Goal: Communication & Community: Answer question/provide support

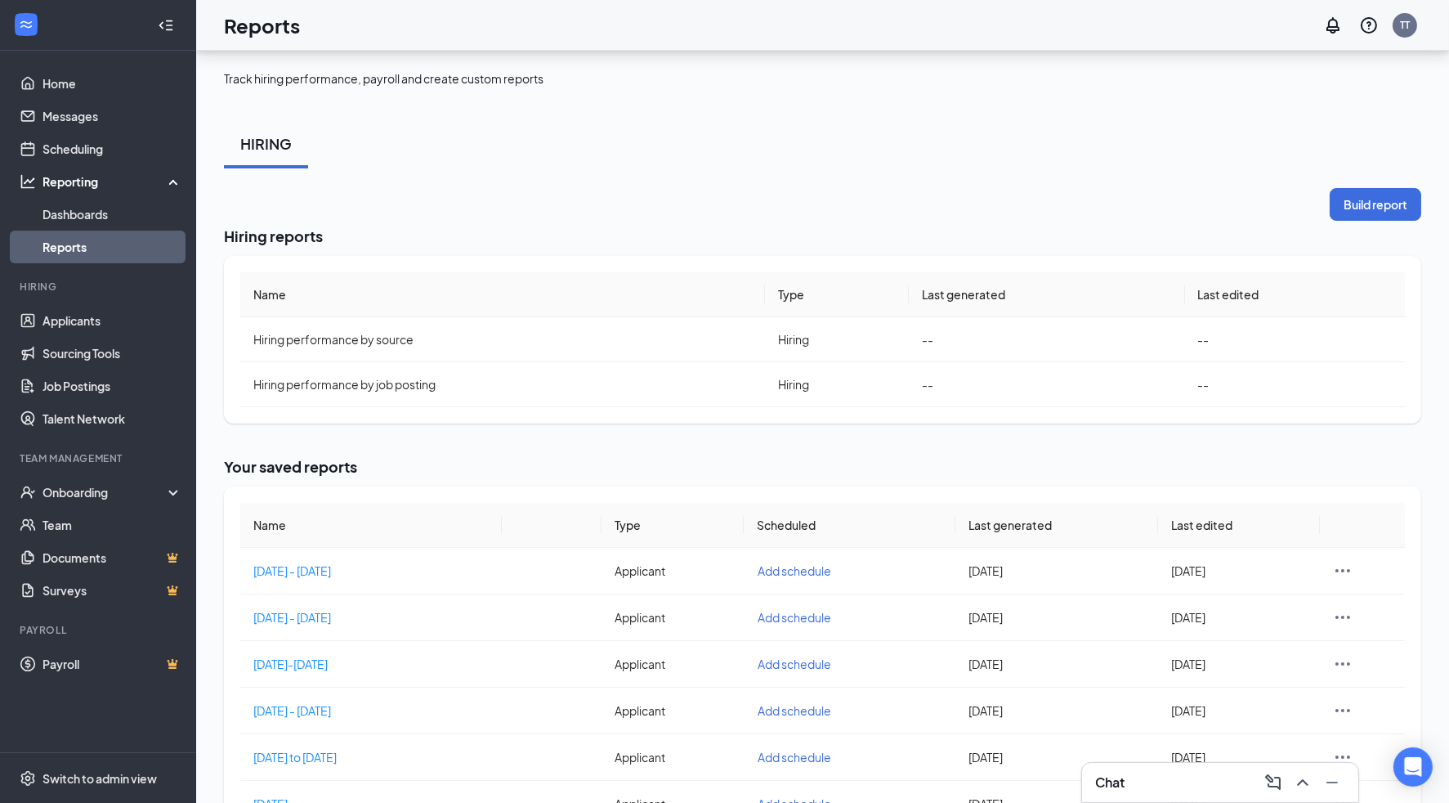
scroll to position [735, 0]
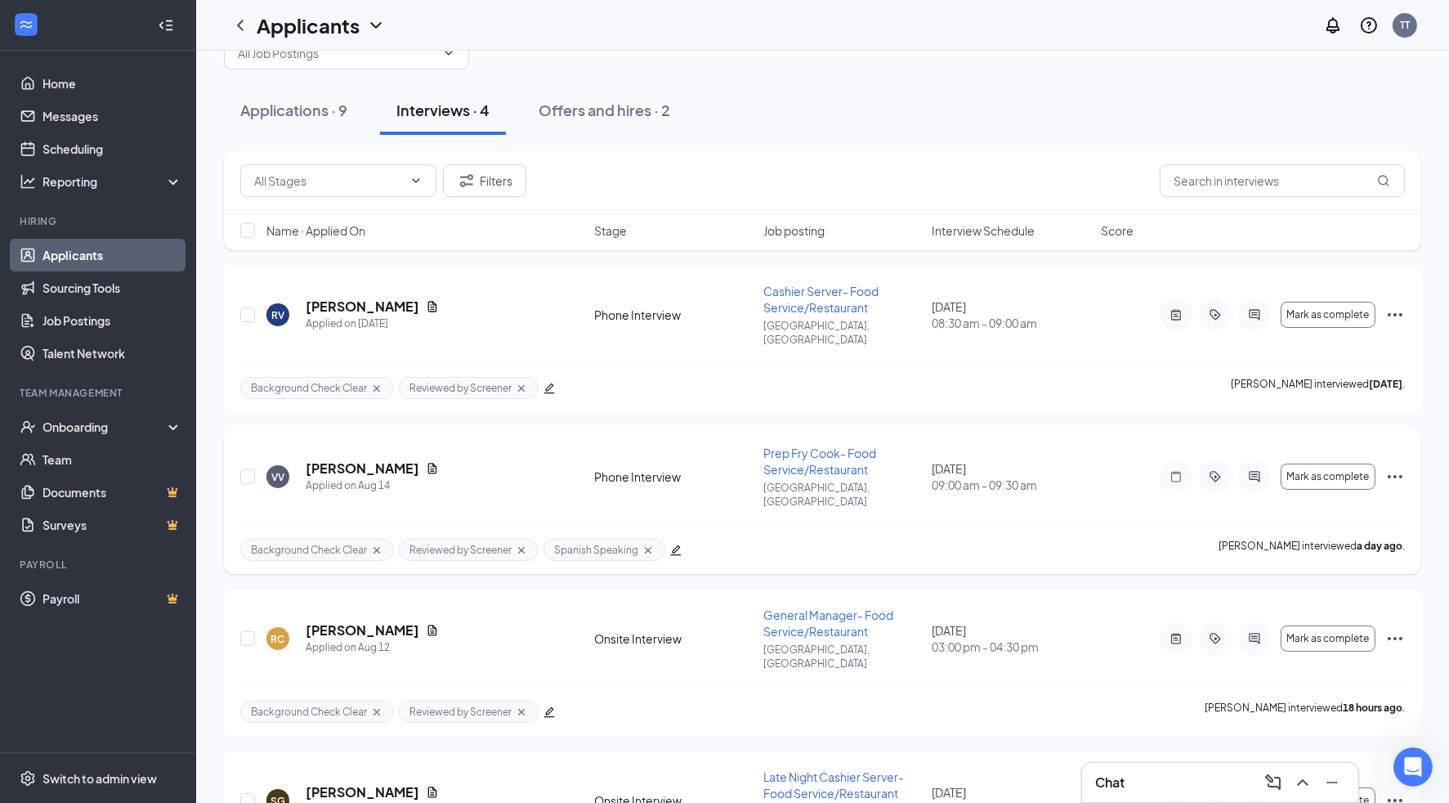
scroll to position [125, 0]
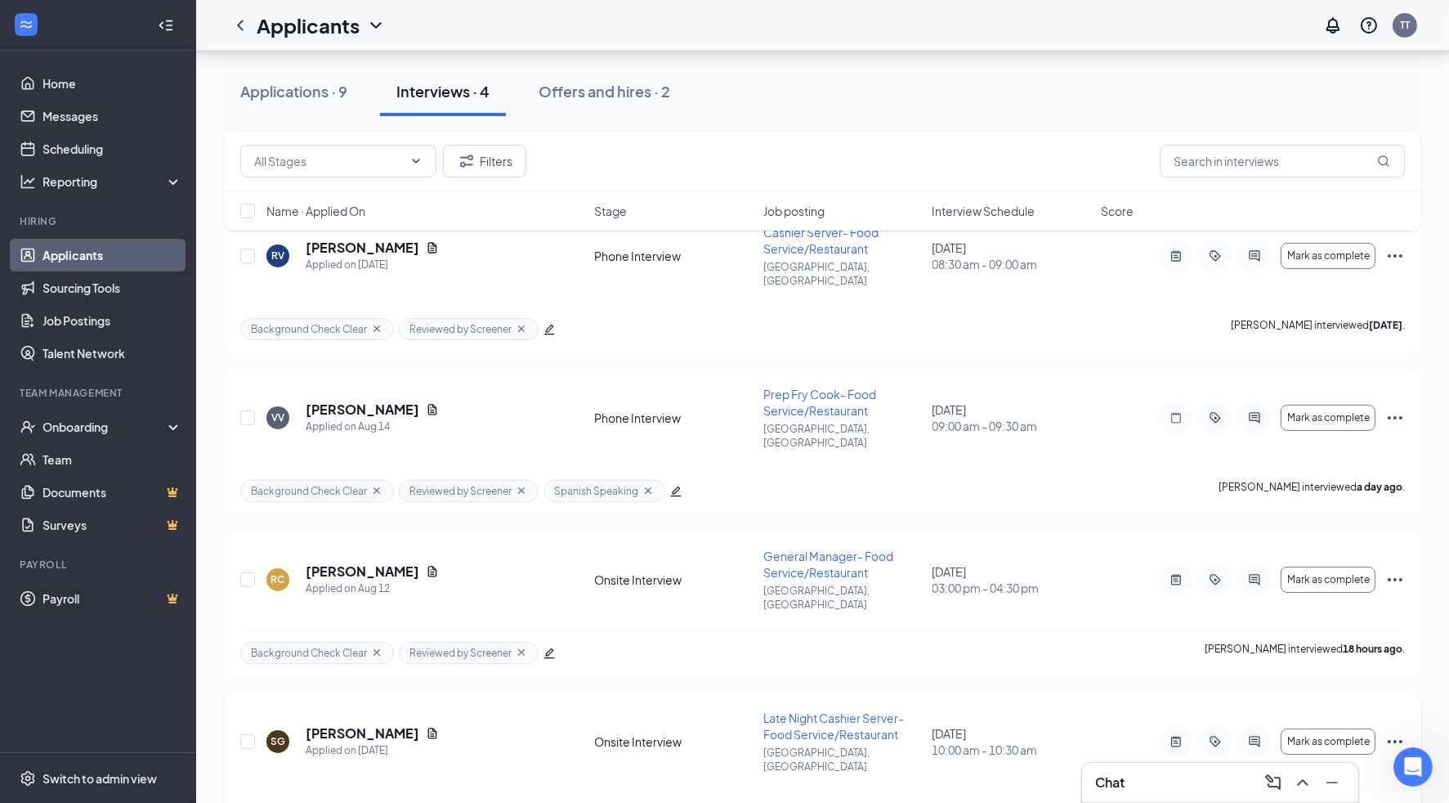
click at [980, 713] on div "SG [PERSON_NAME] Applied on [DATE] Onsite Interview Late Night Cashier Server- …" at bounding box center [822, 750] width 1165 height 80
click at [1240, 244] on div "Filters Name · Applied On Stage Job posting Interview Schedule Score" at bounding box center [822, 189] width 1197 height 115
click at [1256, 251] on icon "ActiveChat" at bounding box center [1254, 255] width 11 height 11
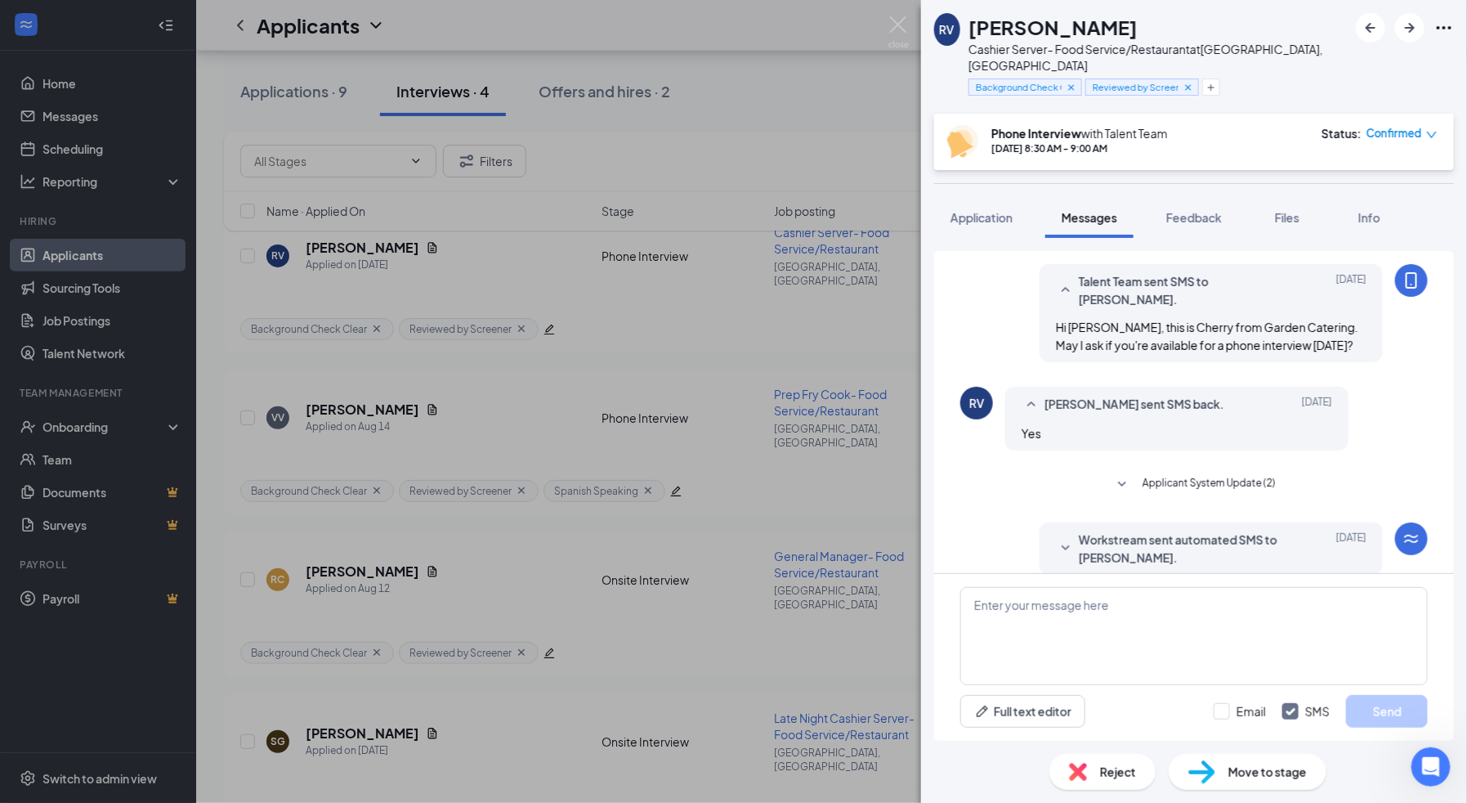
scroll to position [119, 0]
click at [1308, 646] on textarea at bounding box center [1194, 636] width 468 height 98
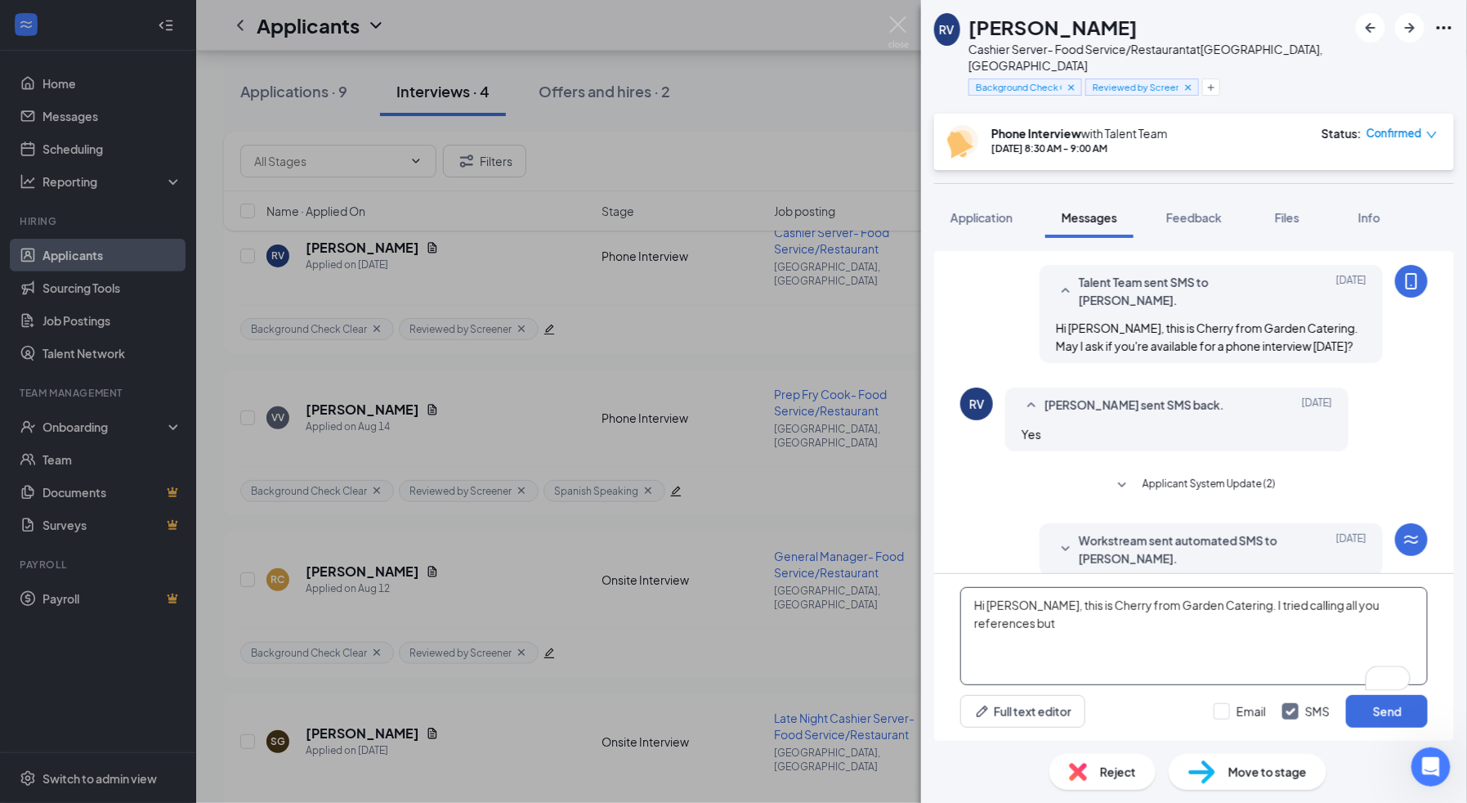
click at [1303, 604] on textarea "Hi [PERSON_NAME], this is Cherry from Garden Catering. I tried calling all you …" at bounding box center [1194, 636] width 468 height 98
click at [991, 626] on textarea "Hi [PERSON_NAME], this is Cherry from Garden Catering. I tried calling and mess…" at bounding box center [1194, 636] width 468 height 98
click at [1077, 624] on textarea "Hi [PERSON_NAME], this is Cherry from Garden Catering. I tried calling and mess…" at bounding box center [1194, 636] width 468 height 98
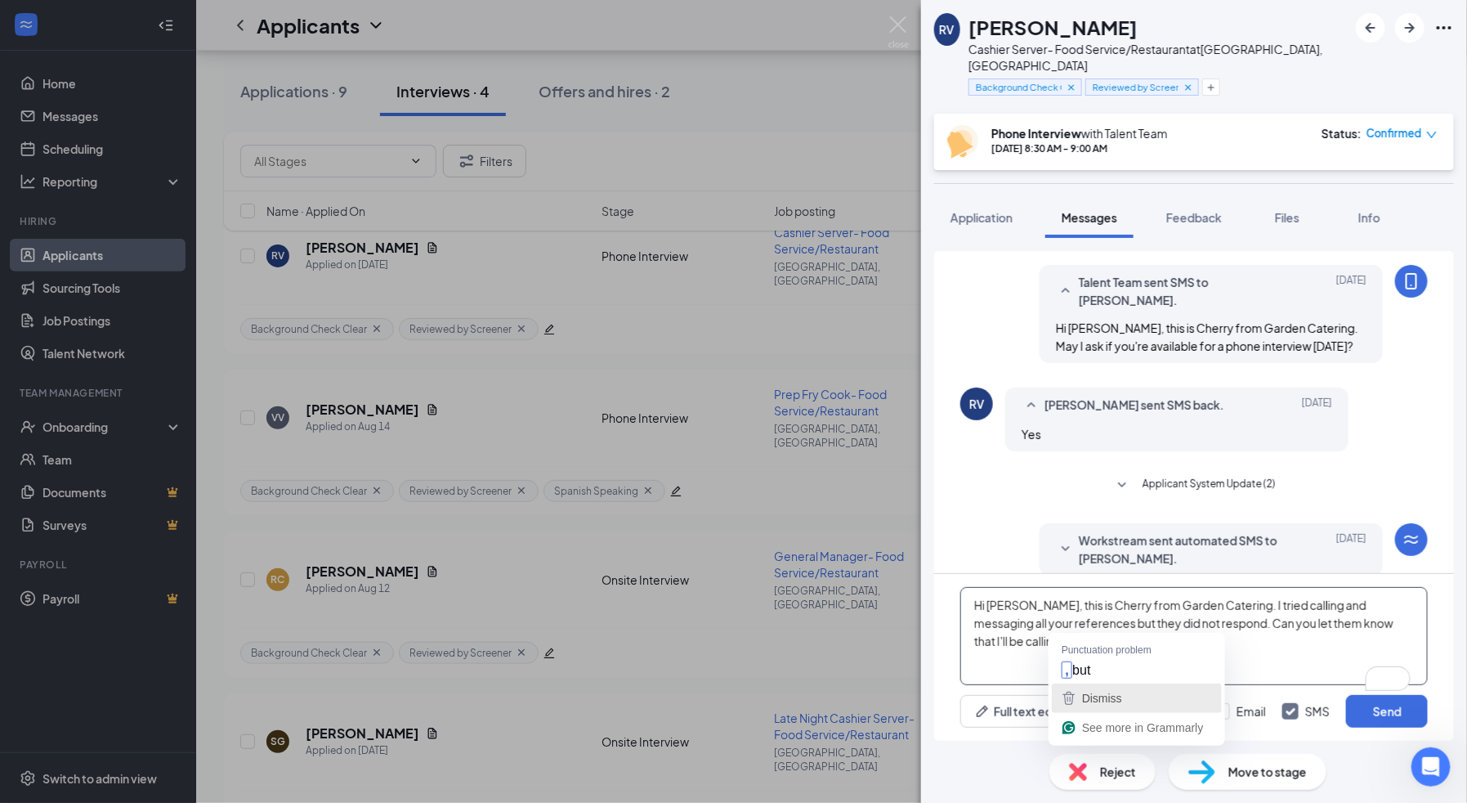
click at [1108, 696] on span "Dismiss" at bounding box center [1102, 698] width 40 height 13
click at [1062, 625] on textarea "Hi [PERSON_NAME], this is Cherry from Garden Catering. I tried calling and mess…" at bounding box center [1194, 636] width 468 height 98
click at [1206, 647] on textarea "Hi [PERSON_NAME], this is Cherry from Garden Catering. I tried calling and mess…" at bounding box center [1194, 636] width 468 height 98
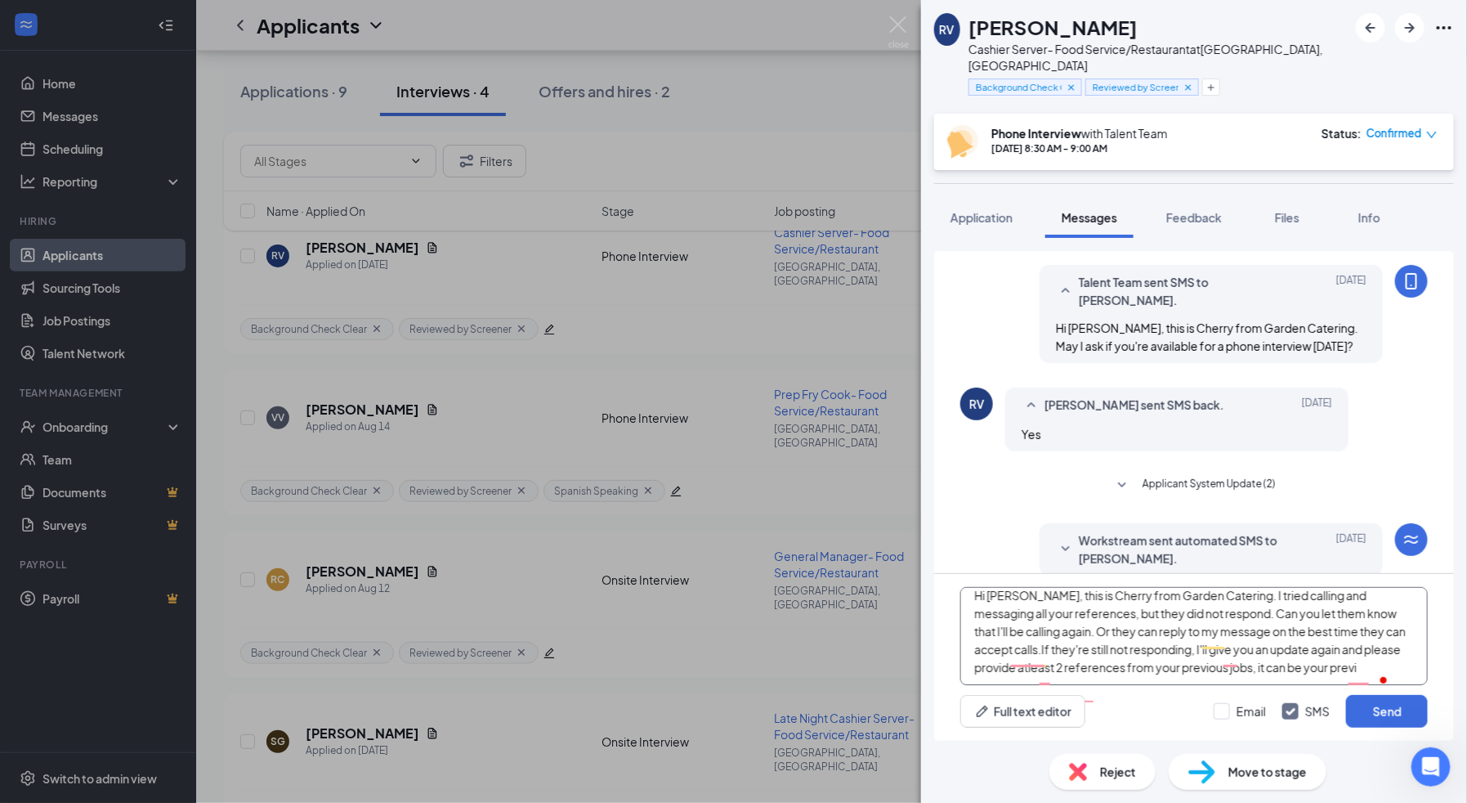
scroll to position [18, 0]
type textarea "Hi [PERSON_NAME], this is Cherry from Garden Catering. I tried calling and mess…"
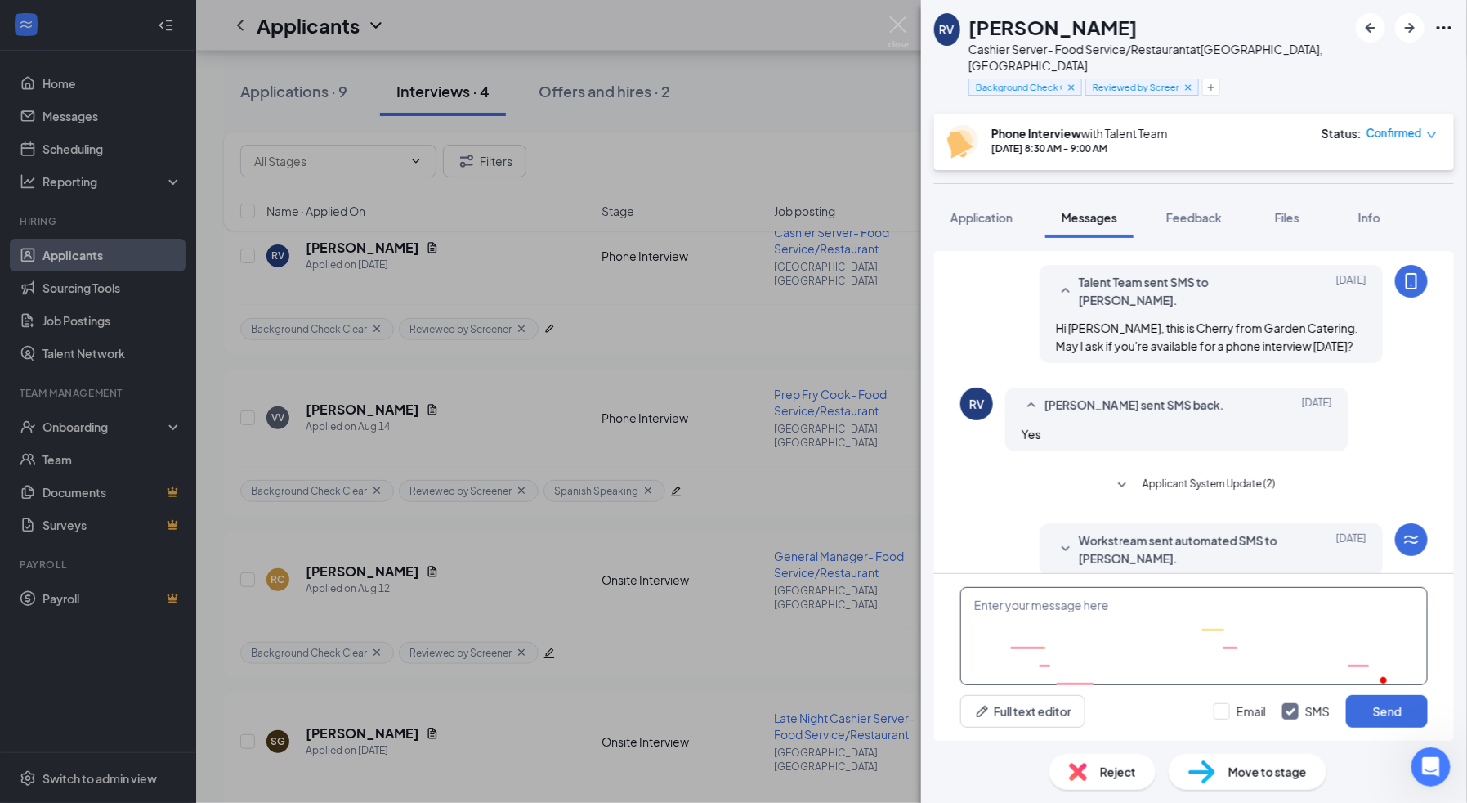
scroll to position [0, 0]
click at [1062, 546] on icon "SmallChevronDown" at bounding box center [1066, 548] width 8 height 5
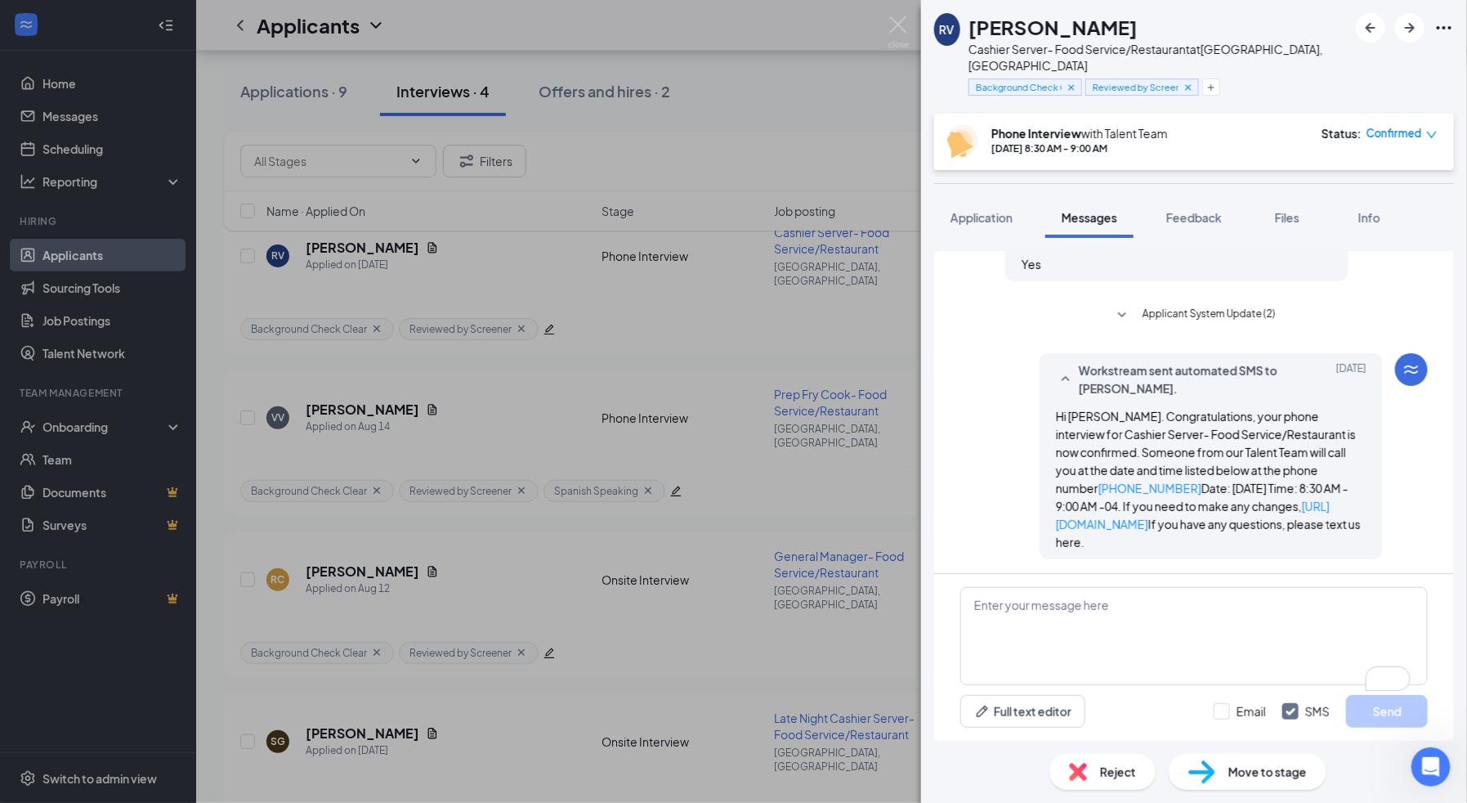
scroll to position [290, 0]
click at [1051, 646] on textarea "To enrich screen reader interactions, please activate Accessibility in Grammarl…" at bounding box center [1194, 636] width 468 height 98
paste textarea "Hi [PERSON_NAME], this is Cherry from Garden Catering. I’ve tried calling and m…"
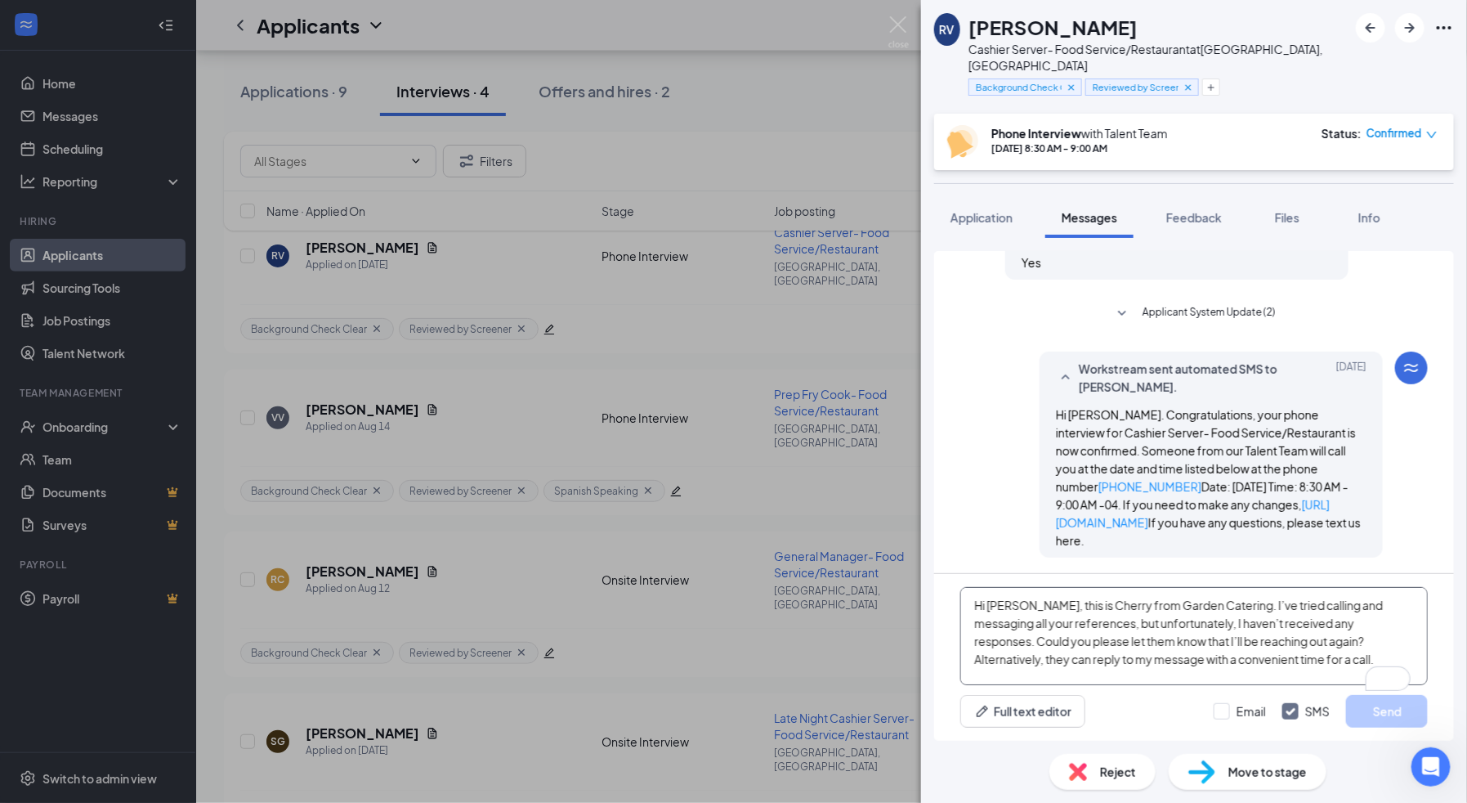
scroll to position [54, 0]
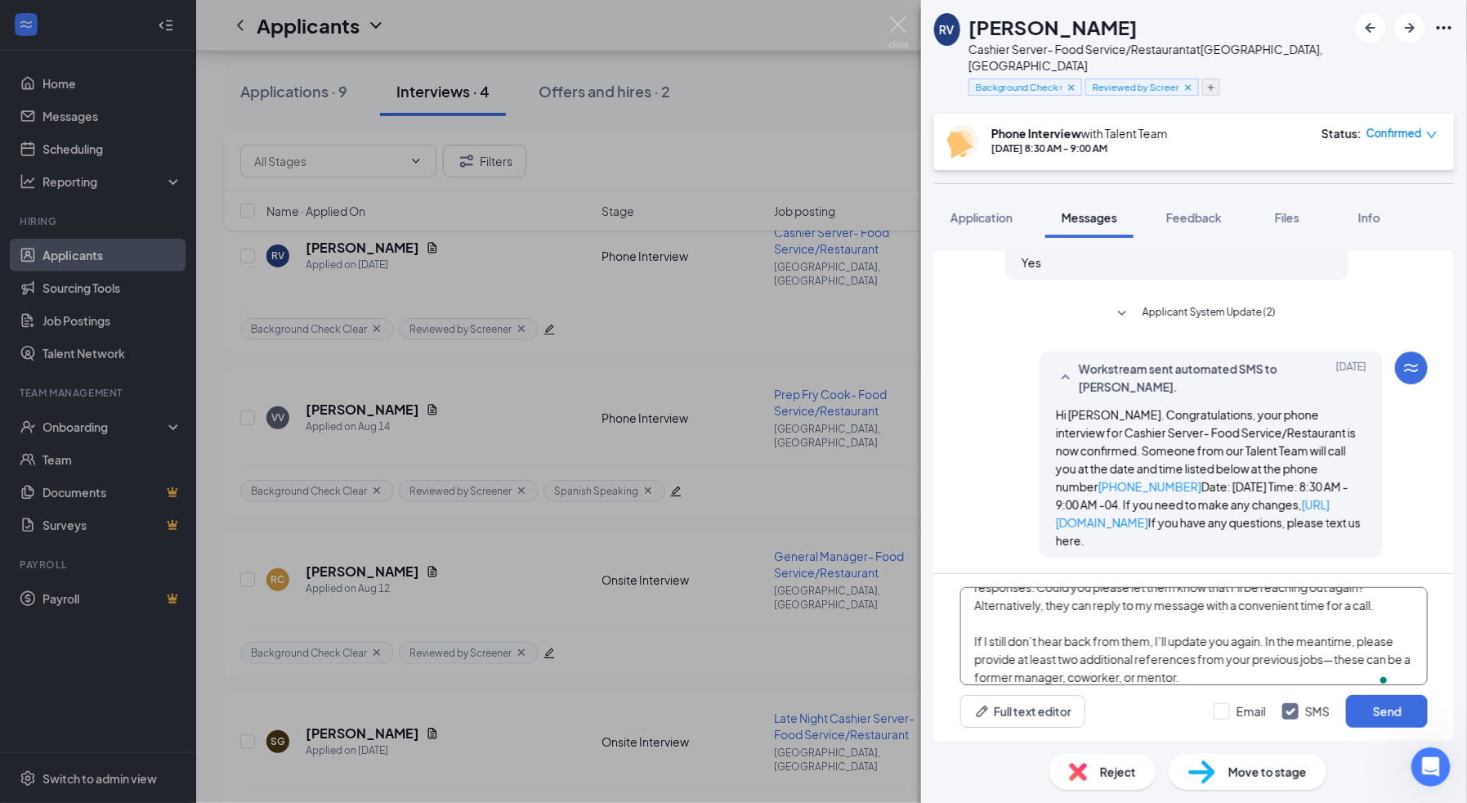
type textarea "Hi [PERSON_NAME], this is Cherry from Garden Catering. I’ve tried calling and m…"
click at [1216, 83] on icon "Plus" at bounding box center [1211, 88] width 10 height 10
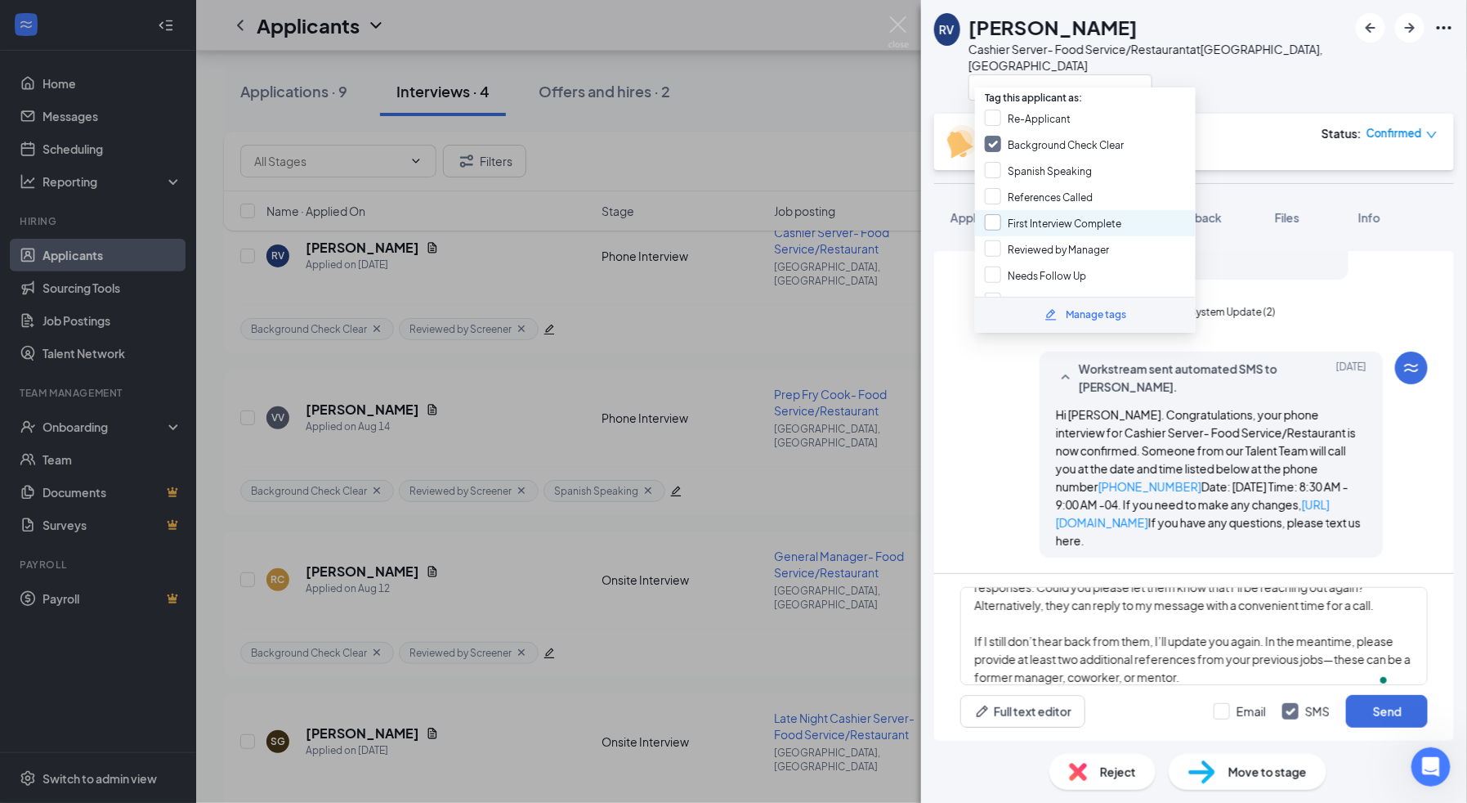
click at [995, 214] on input "First Interview Complete" at bounding box center [1053, 223] width 137 height 18
checkbox input "true"
click at [1268, 114] on div "Phone Interview with Talent Team [DATE] 8:30 AM - 9:00 AM Status : Confirmed" at bounding box center [1194, 142] width 520 height 56
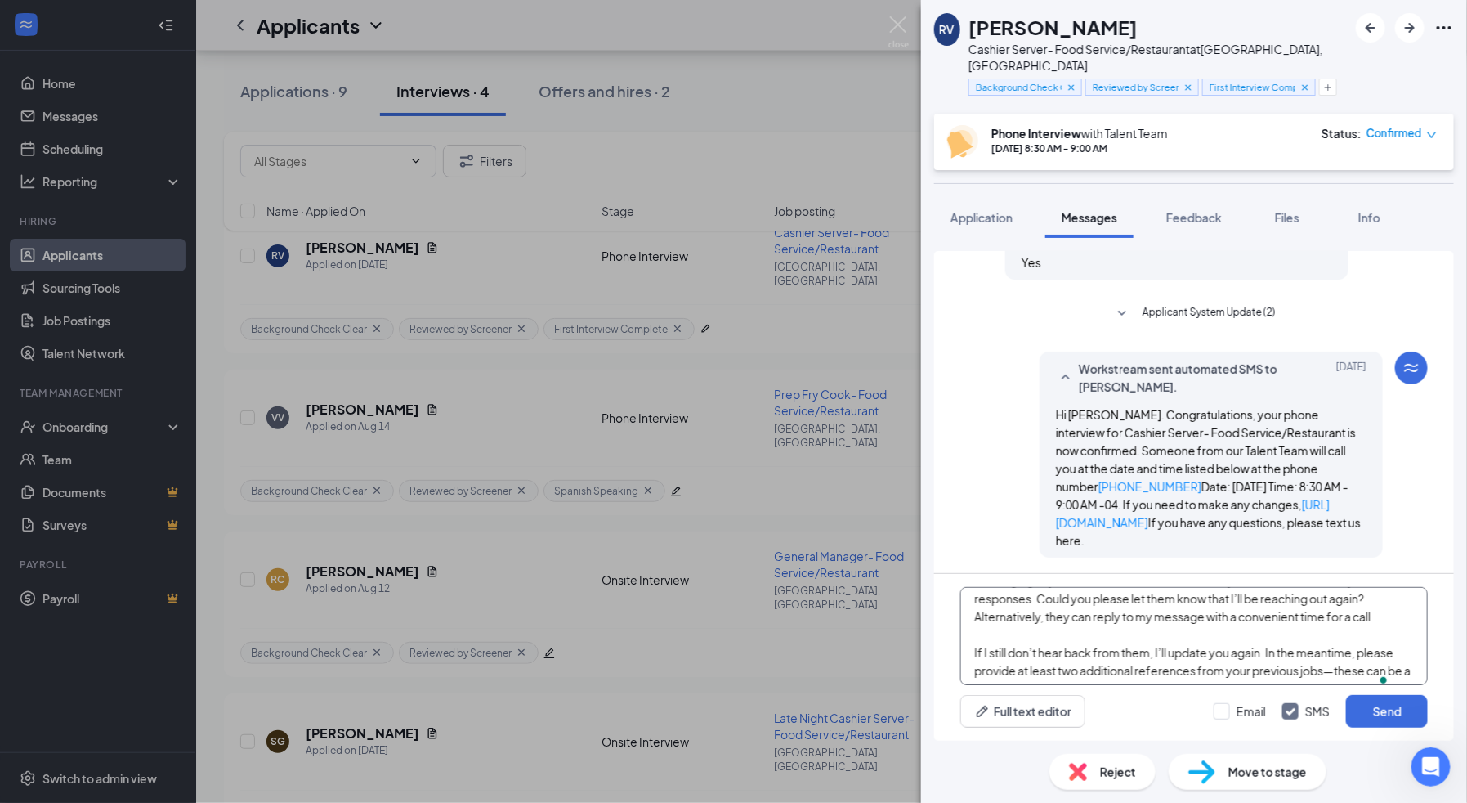
scroll to position [64, 0]
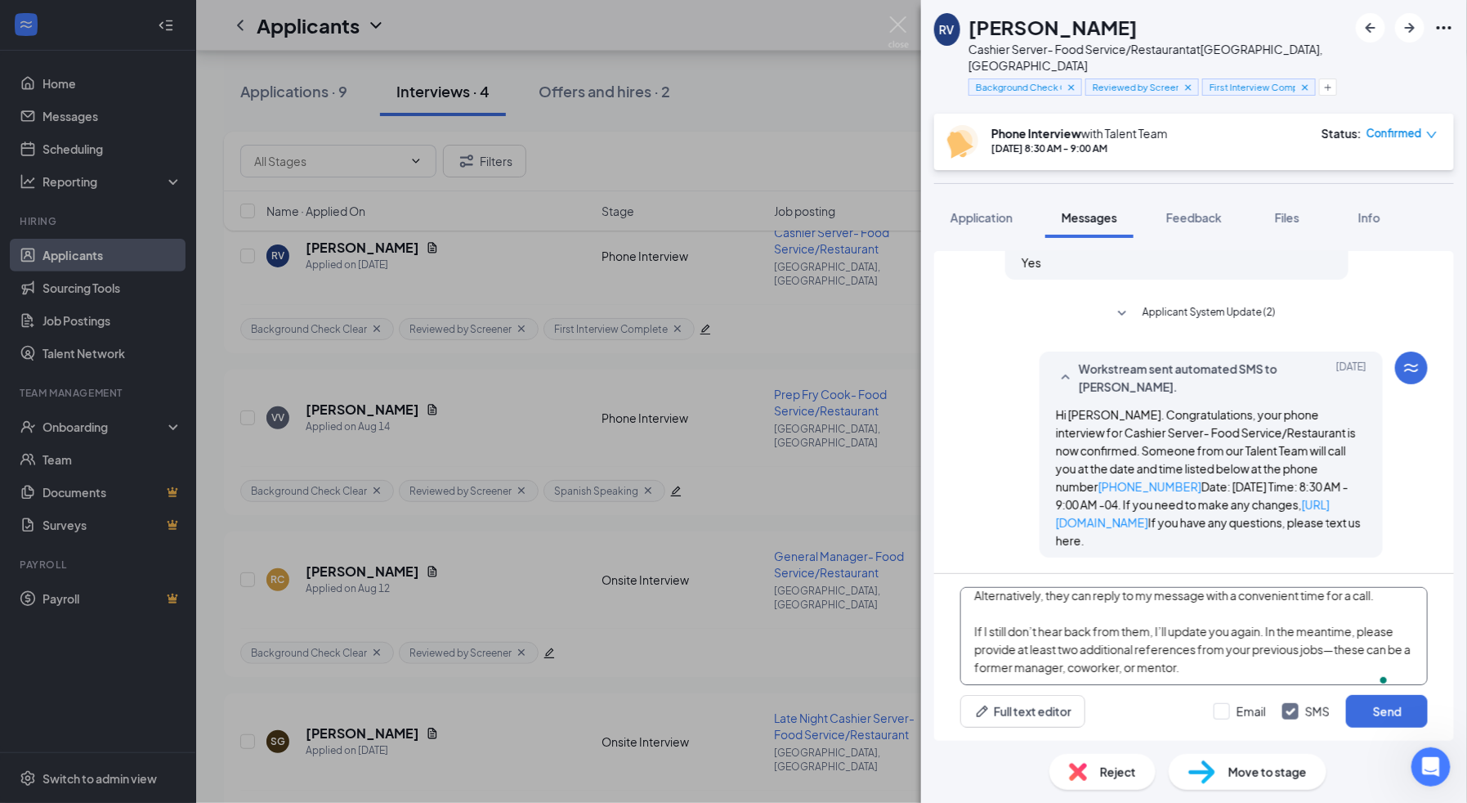
click at [1000, 595] on textarea "Hi [PERSON_NAME], this is Cherry from Garden Catering. I’ve tried calling and m…" at bounding box center [1194, 636] width 468 height 98
click at [1377, 669] on span at bounding box center [1384, 679] width 15 height 21
click at [1366, 654] on textarea "Hi [PERSON_NAME], this is Cherry from Garden Catering. I’ve tried calling and m…" at bounding box center [1194, 636] width 468 height 98
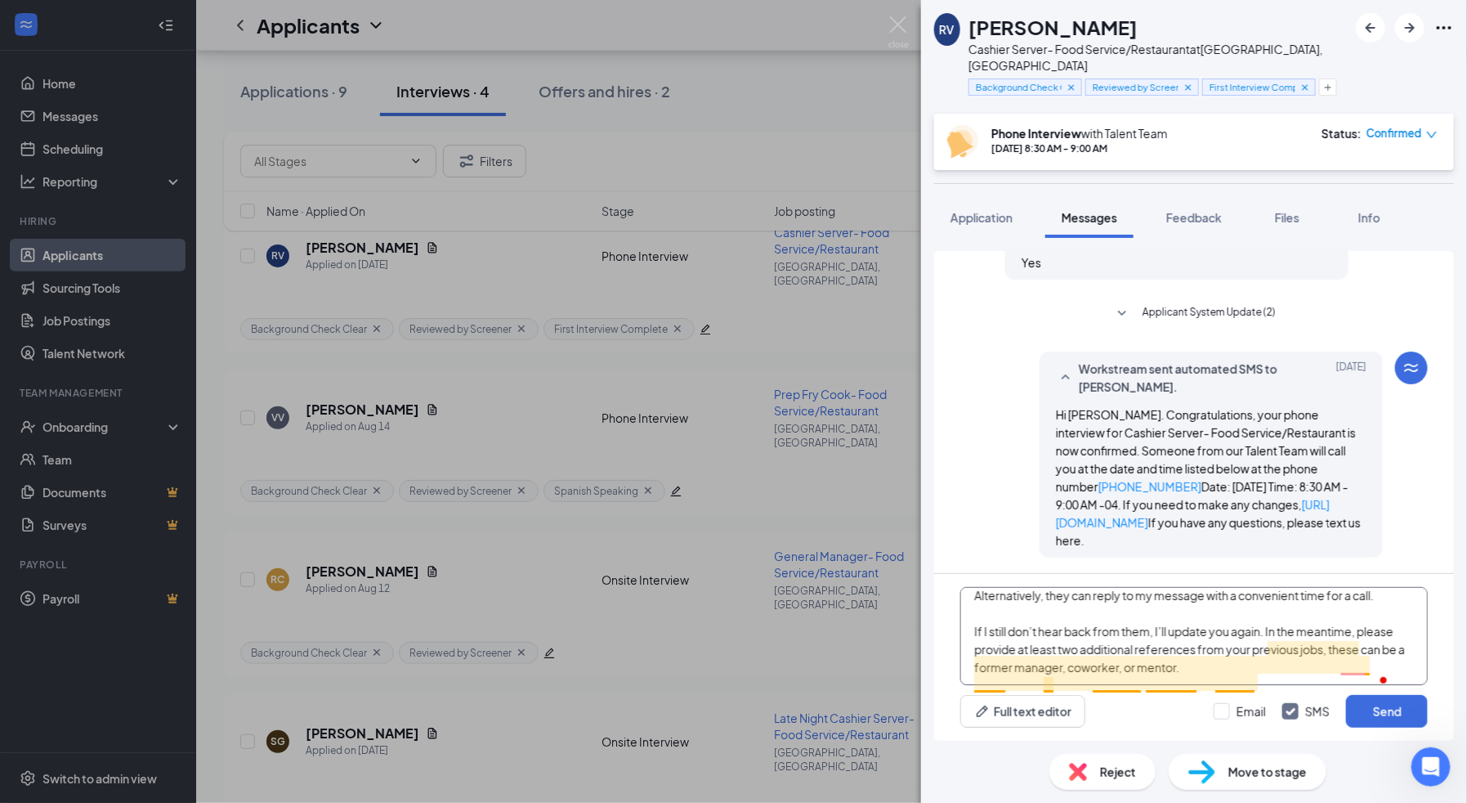
click at [987, 663] on textarea "Hi [PERSON_NAME], this is Cherry from Garden Catering. I’ve tried calling and m…" at bounding box center [1194, 636] width 468 height 98
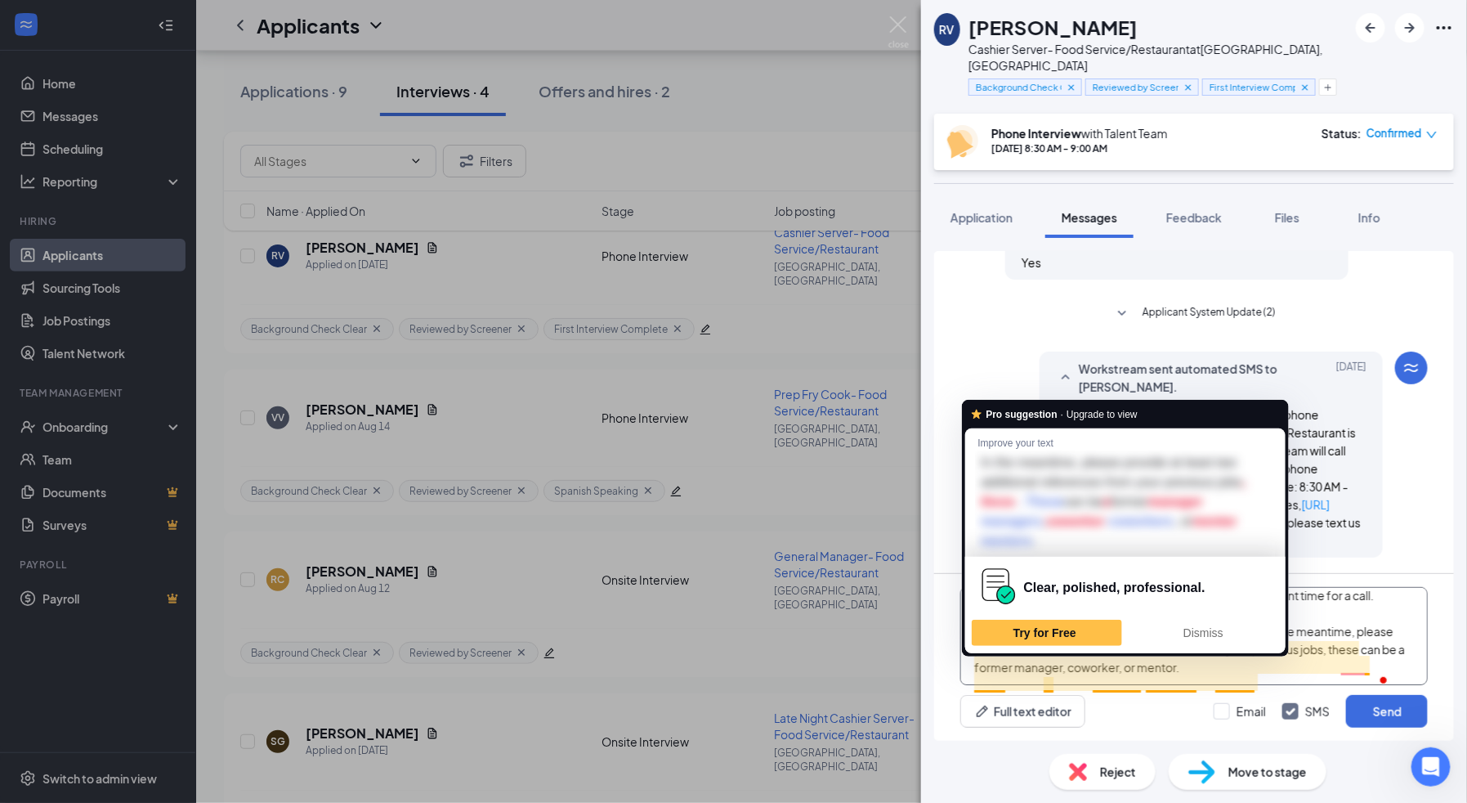
click at [994, 674] on textarea "Hi [PERSON_NAME], this is Cherry from Garden Catering. I’ve tried calling and m…" at bounding box center [1194, 636] width 468 height 98
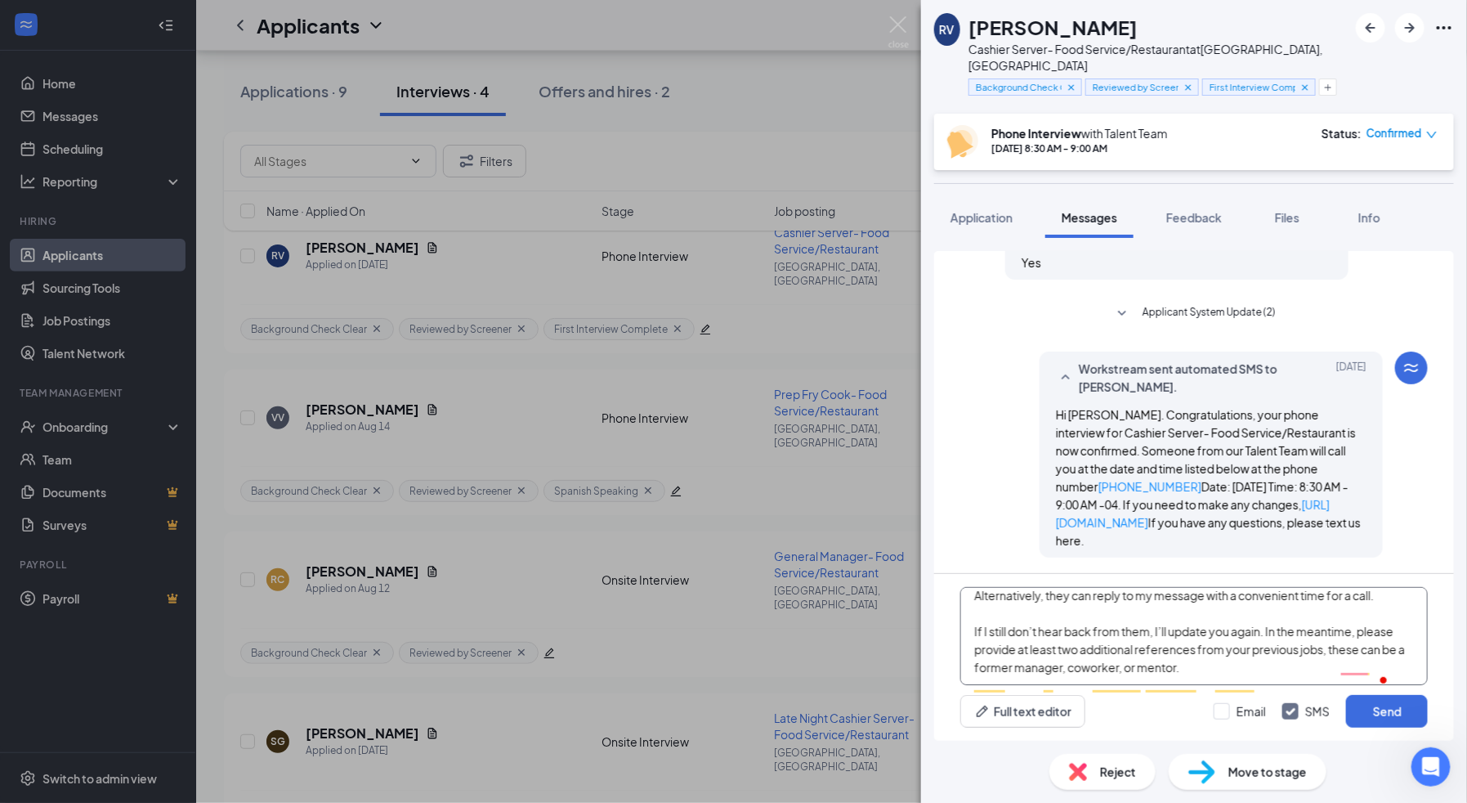
click at [994, 674] on textarea "Hi [PERSON_NAME], this is Cherry from Garden Catering. I’ve tried calling and m…" at bounding box center [1194, 636] width 468 height 98
click at [1247, 656] on textarea "Hi [PERSON_NAME], this is Cherry from Garden Catering. I’ve tried calling and m…" at bounding box center [1194, 636] width 468 height 98
click at [1252, 664] on textarea "Hi [PERSON_NAME], this is Cherry from Garden Catering. I’ve tried calling and m…" at bounding box center [1194, 636] width 468 height 98
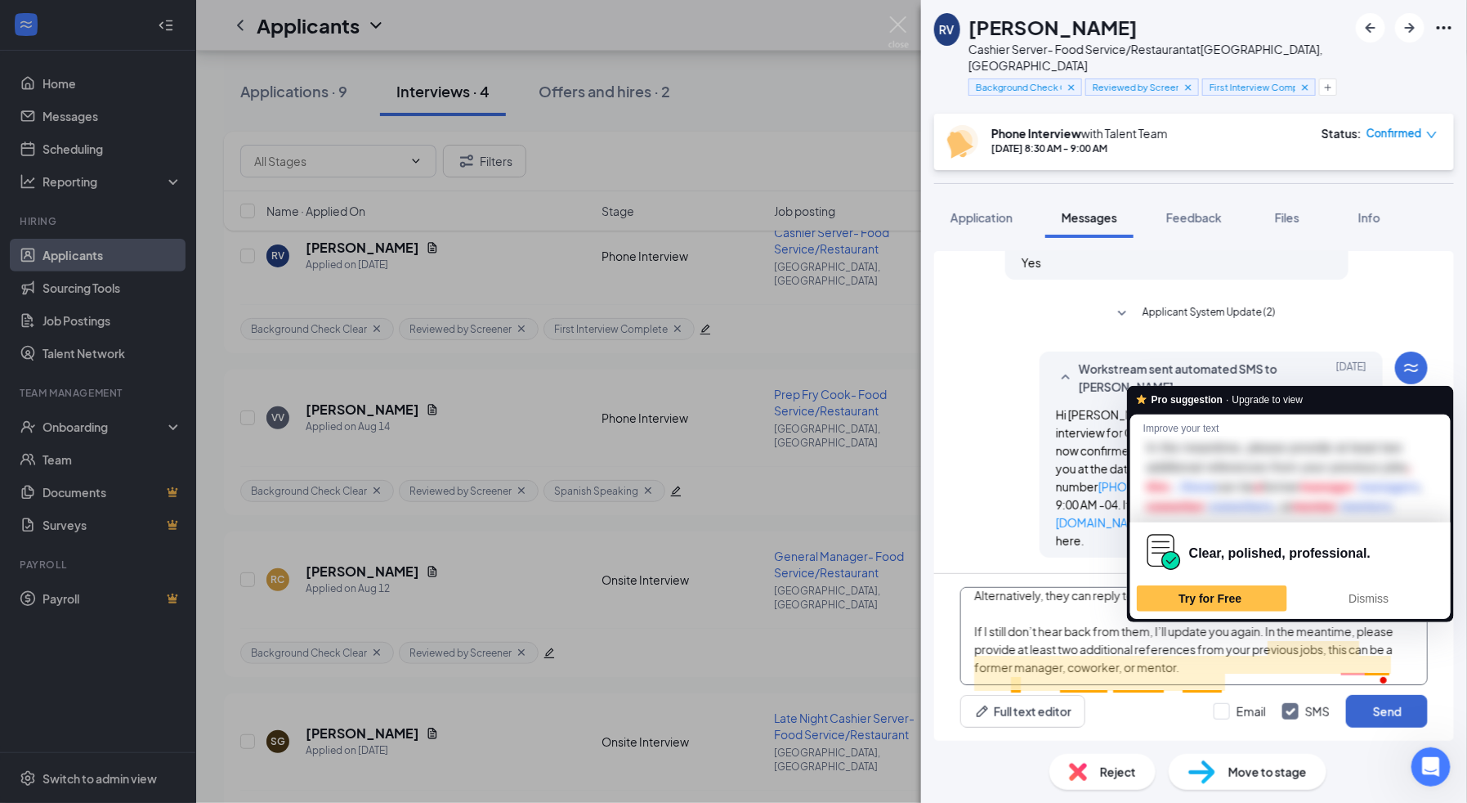
type textarea "Hi [PERSON_NAME], this is Cherry from Garden Catering. I’ve tried calling and m…"
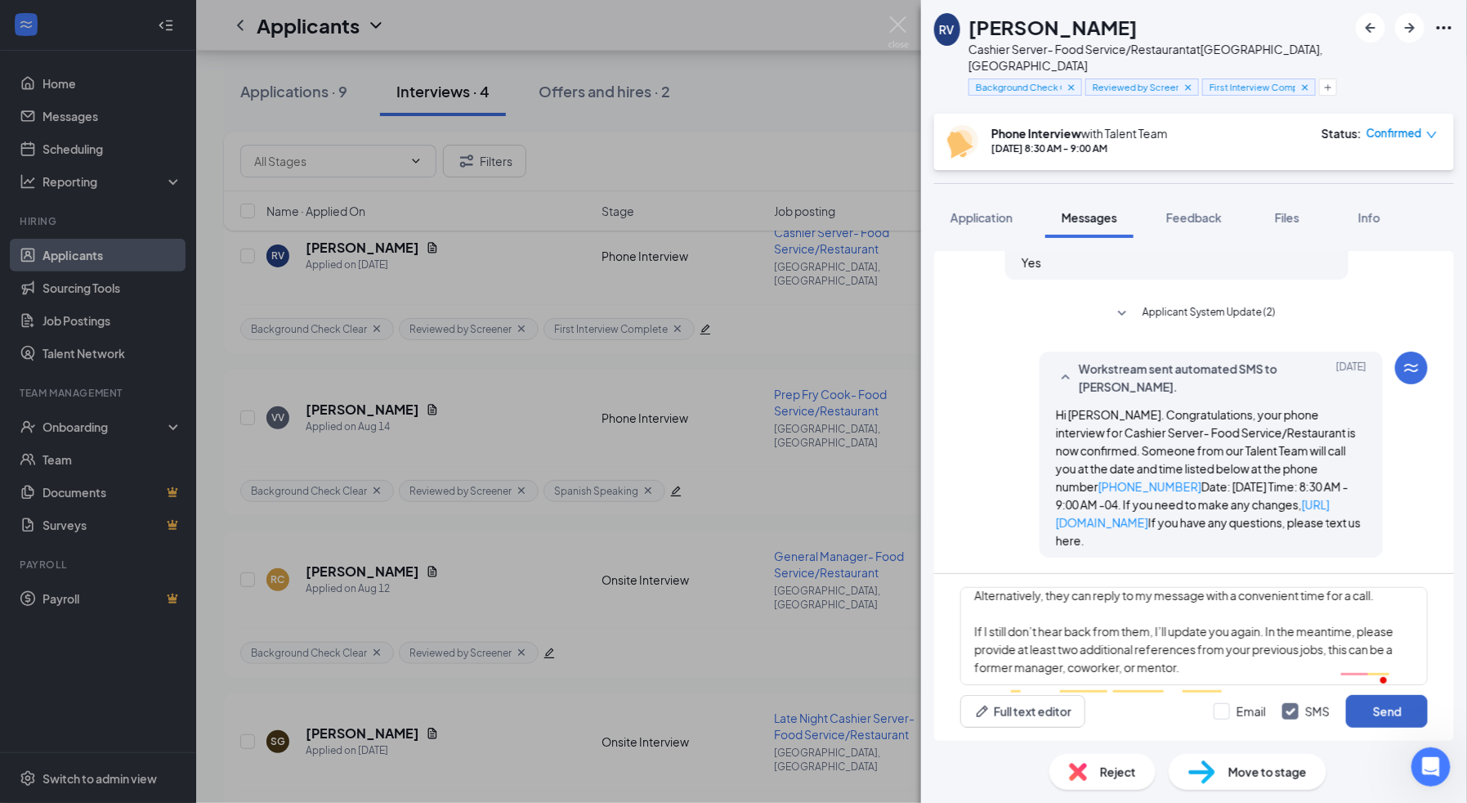
click at [1370, 700] on button "Send" at bounding box center [1387, 711] width 82 height 33
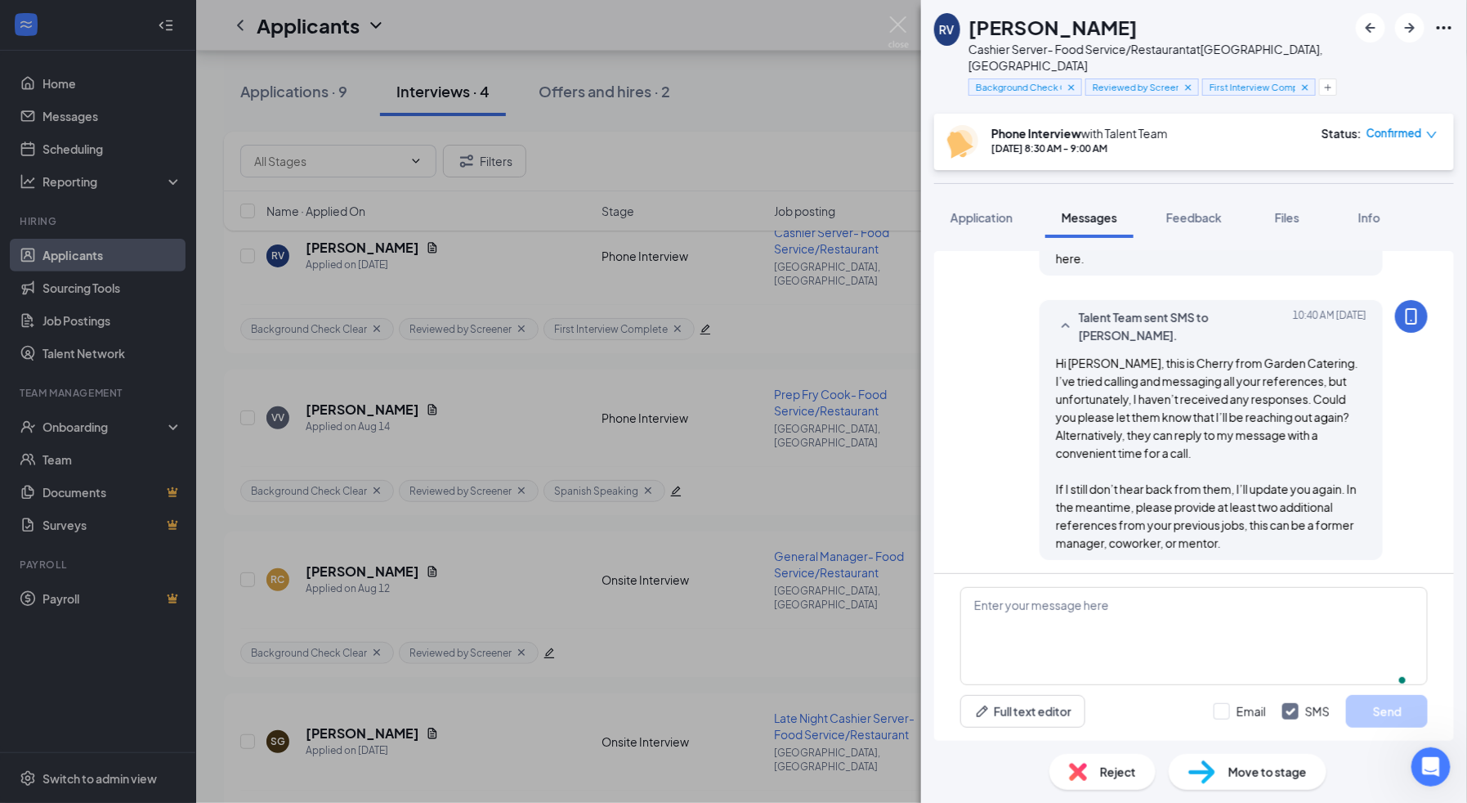
scroll to position [575, 0]
click at [1212, 179] on div "RV [PERSON_NAME] Cashier Server- Food Service/Restaurant at [GEOGRAPHIC_DATA], …" at bounding box center [1194, 401] width 546 height 803
click at [1204, 210] on span "Feedback" at bounding box center [1194, 217] width 56 height 15
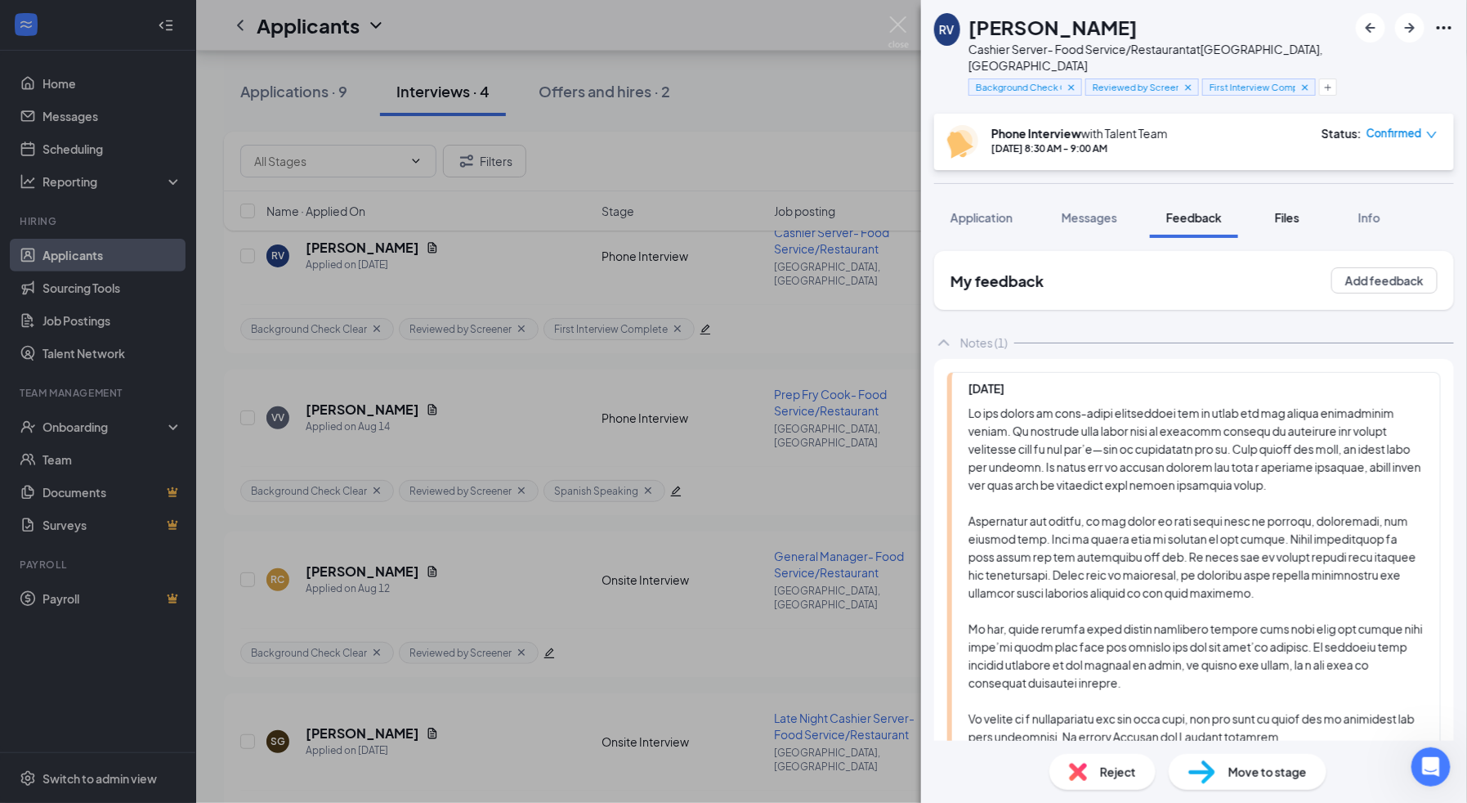
click at [1280, 209] on button "Files" at bounding box center [1287, 217] width 65 height 41
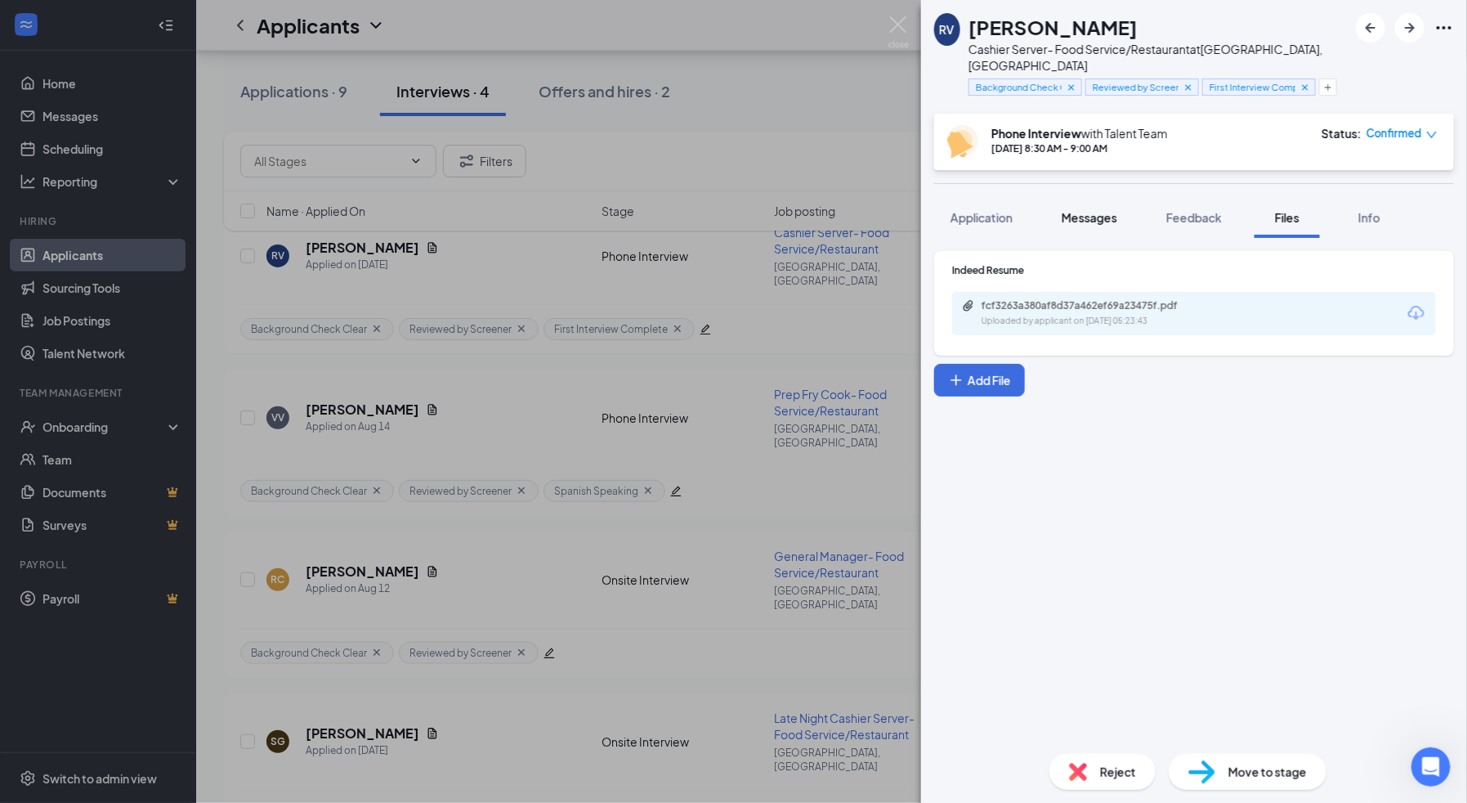
click at [1083, 210] on span "Messages" at bounding box center [1090, 217] width 56 height 15
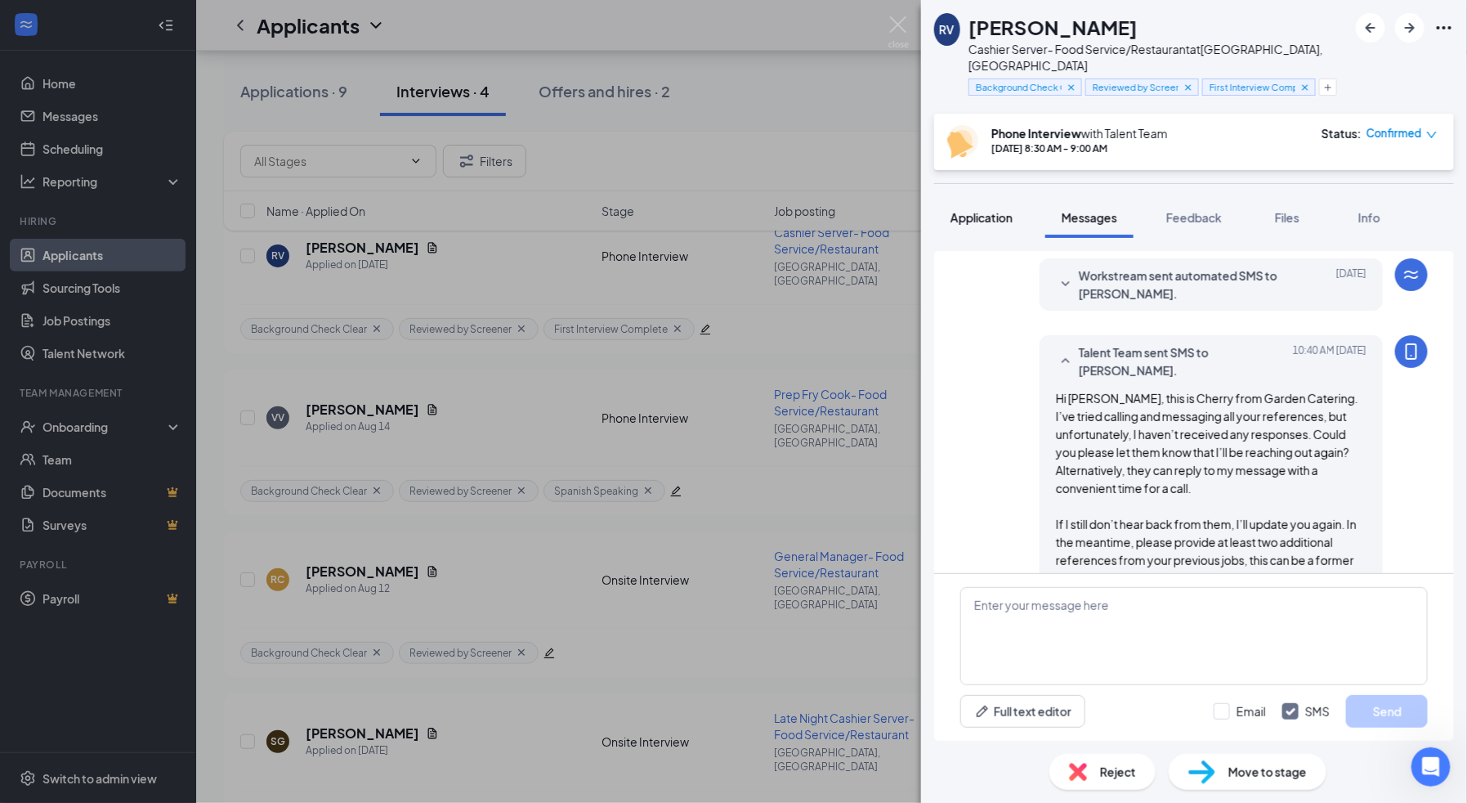
scroll to position [403, 0]
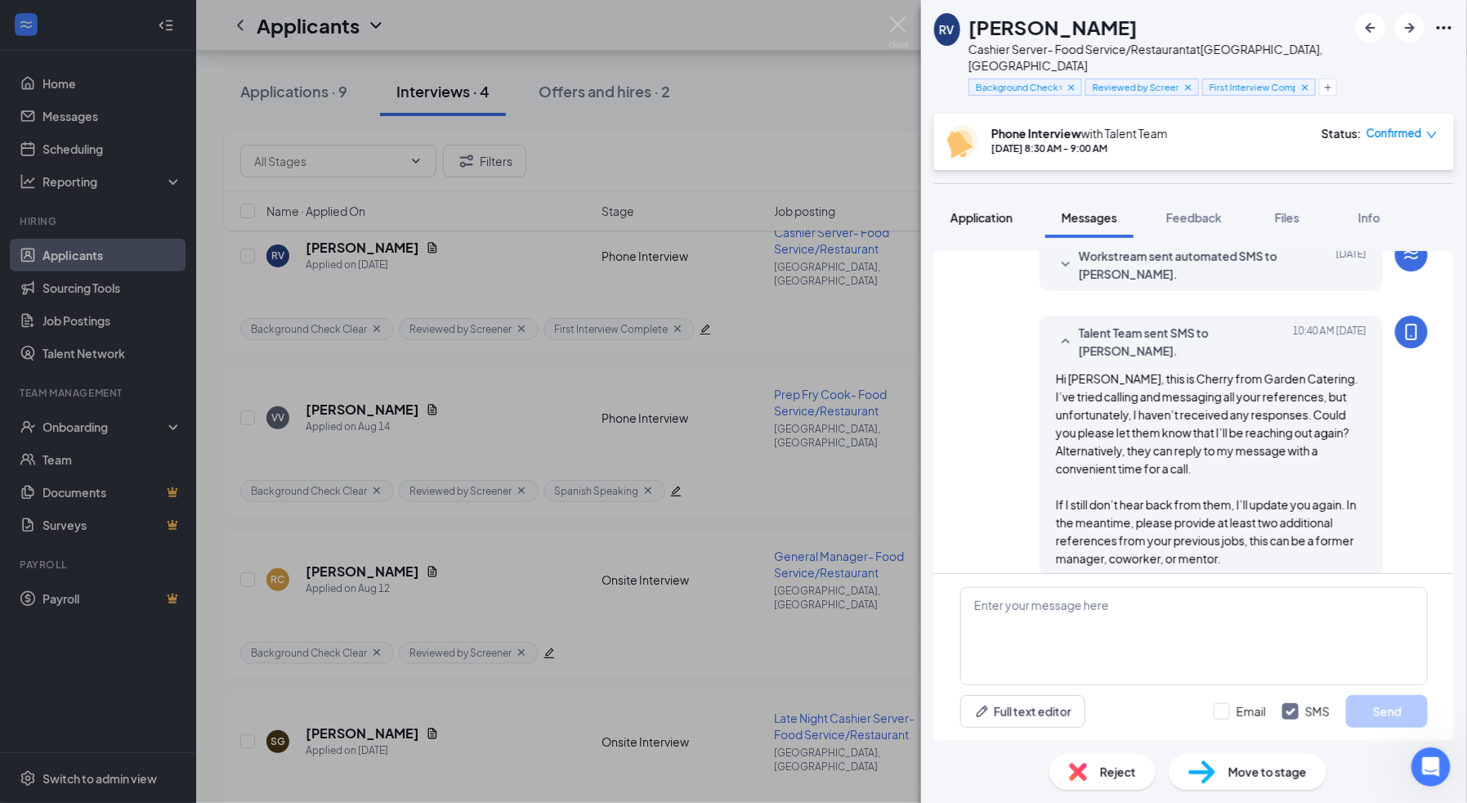
click at [1009, 210] on span "Application" at bounding box center [982, 217] width 62 height 15
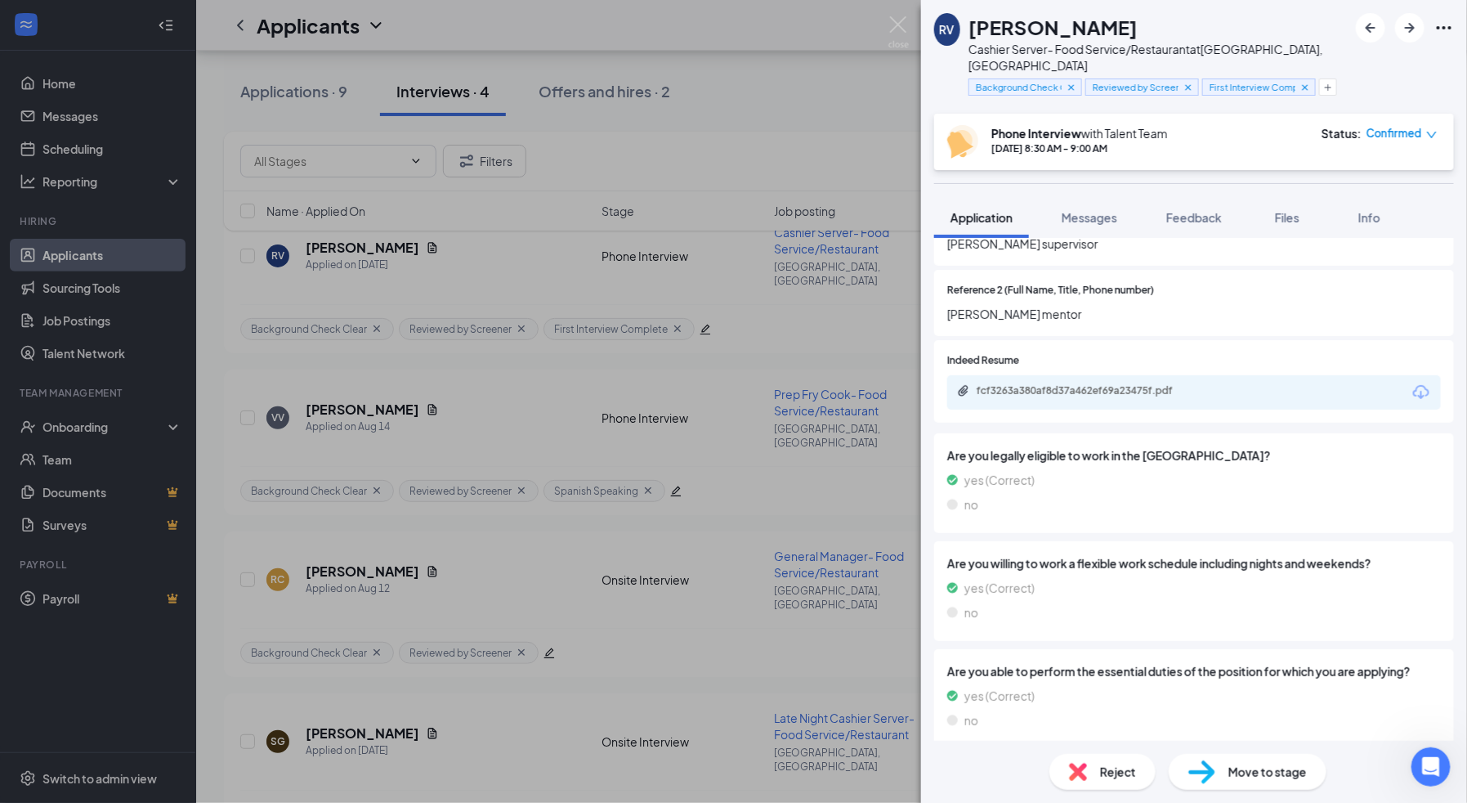
scroll to position [1225, 0]
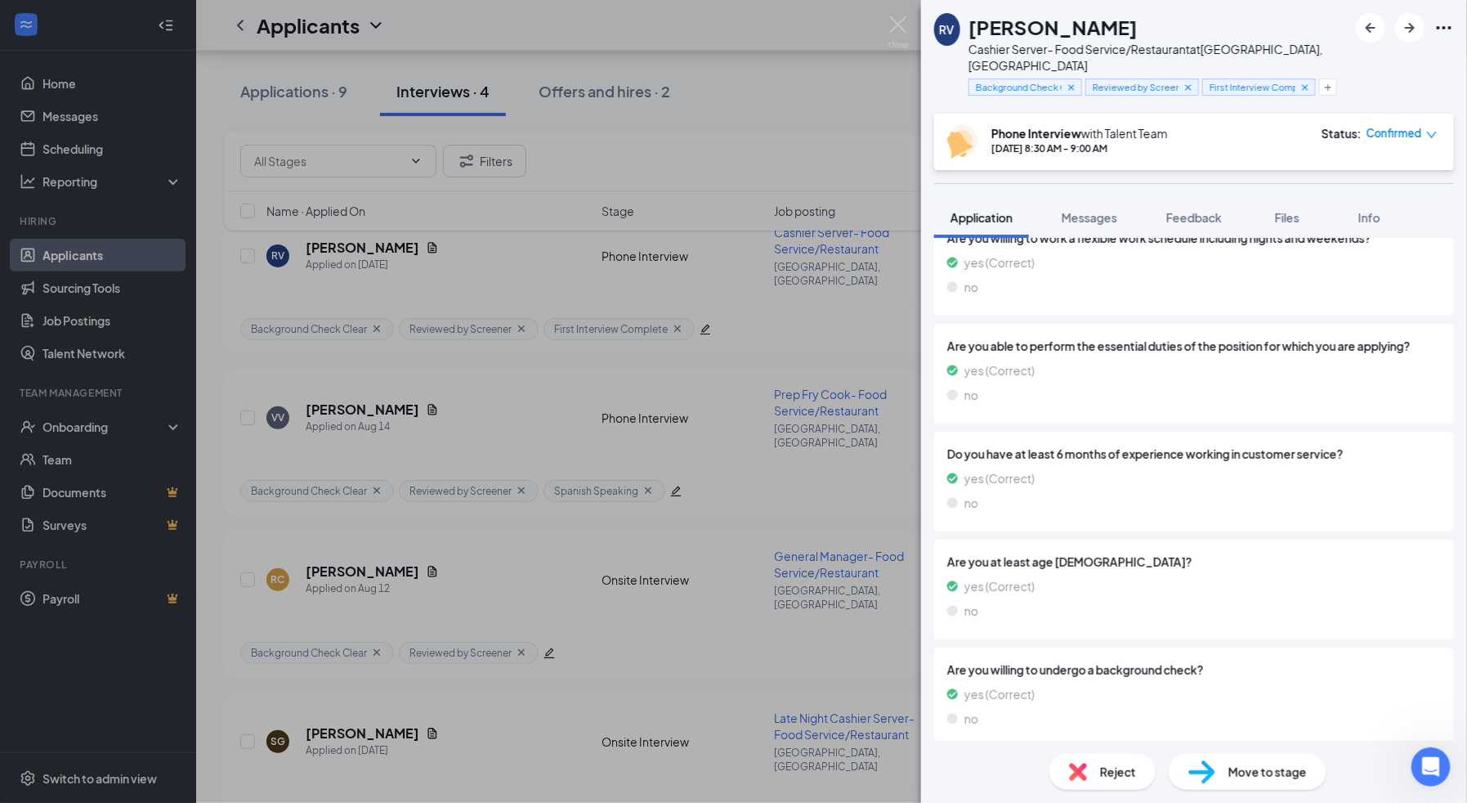
click at [647, 547] on div "RV [PERSON_NAME] Cashier Server- Food Service/Restaurant at [GEOGRAPHIC_DATA], …" at bounding box center [733, 401] width 1467 height 803
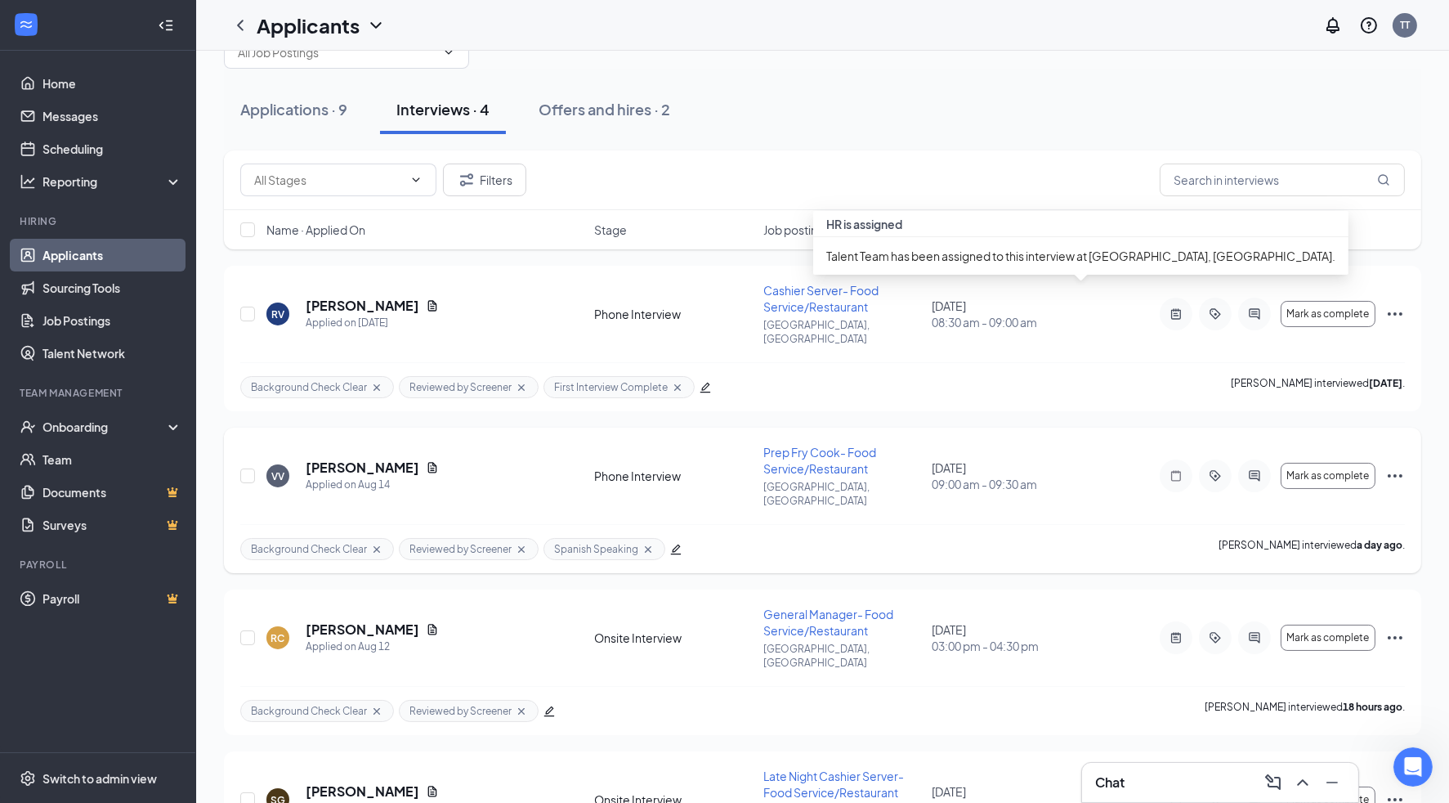
scroll to position [125, 0]
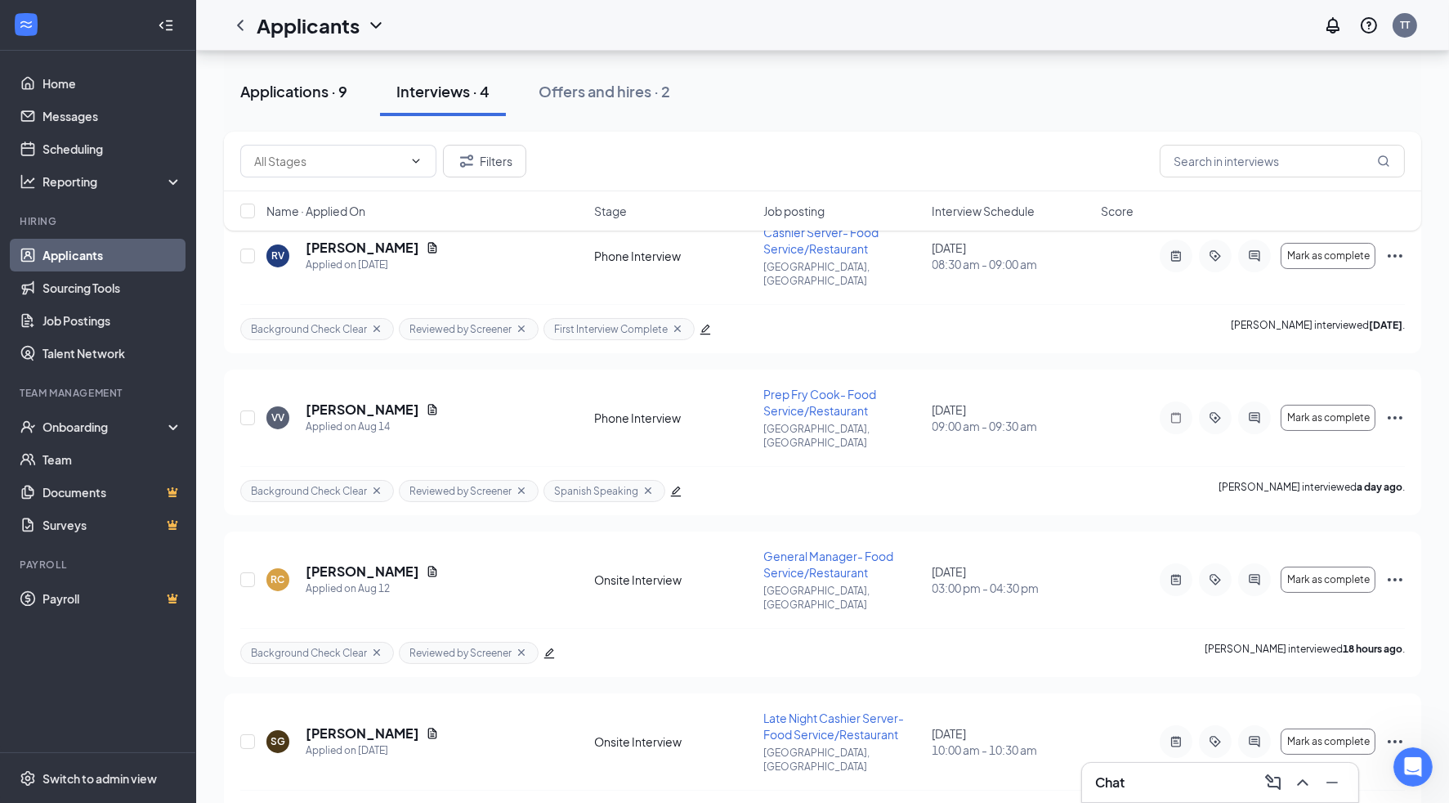
click at [261, 74] on button "Applications · 9" at bounding box center [294, 91] width 140 height 49
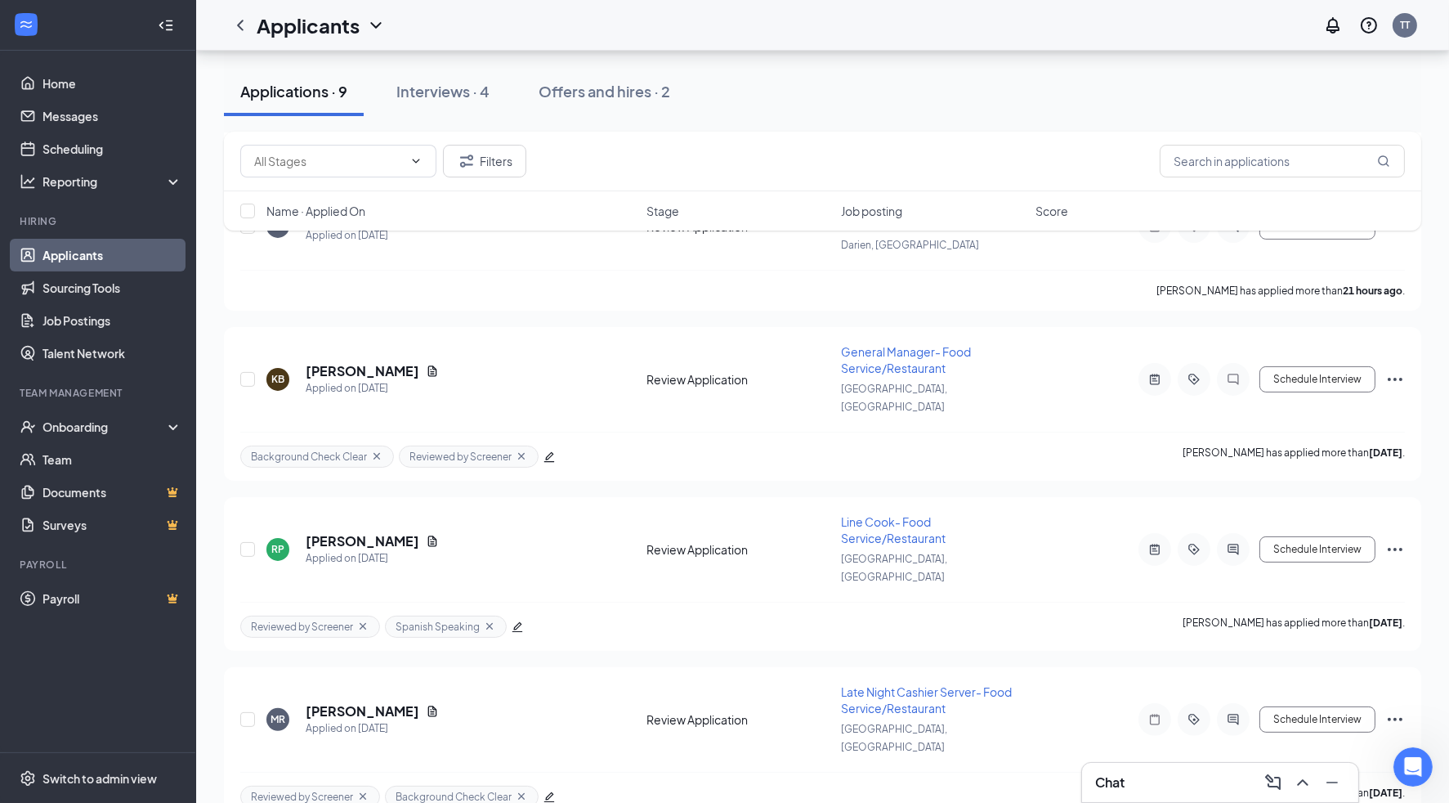
scroll to position [846, 0]
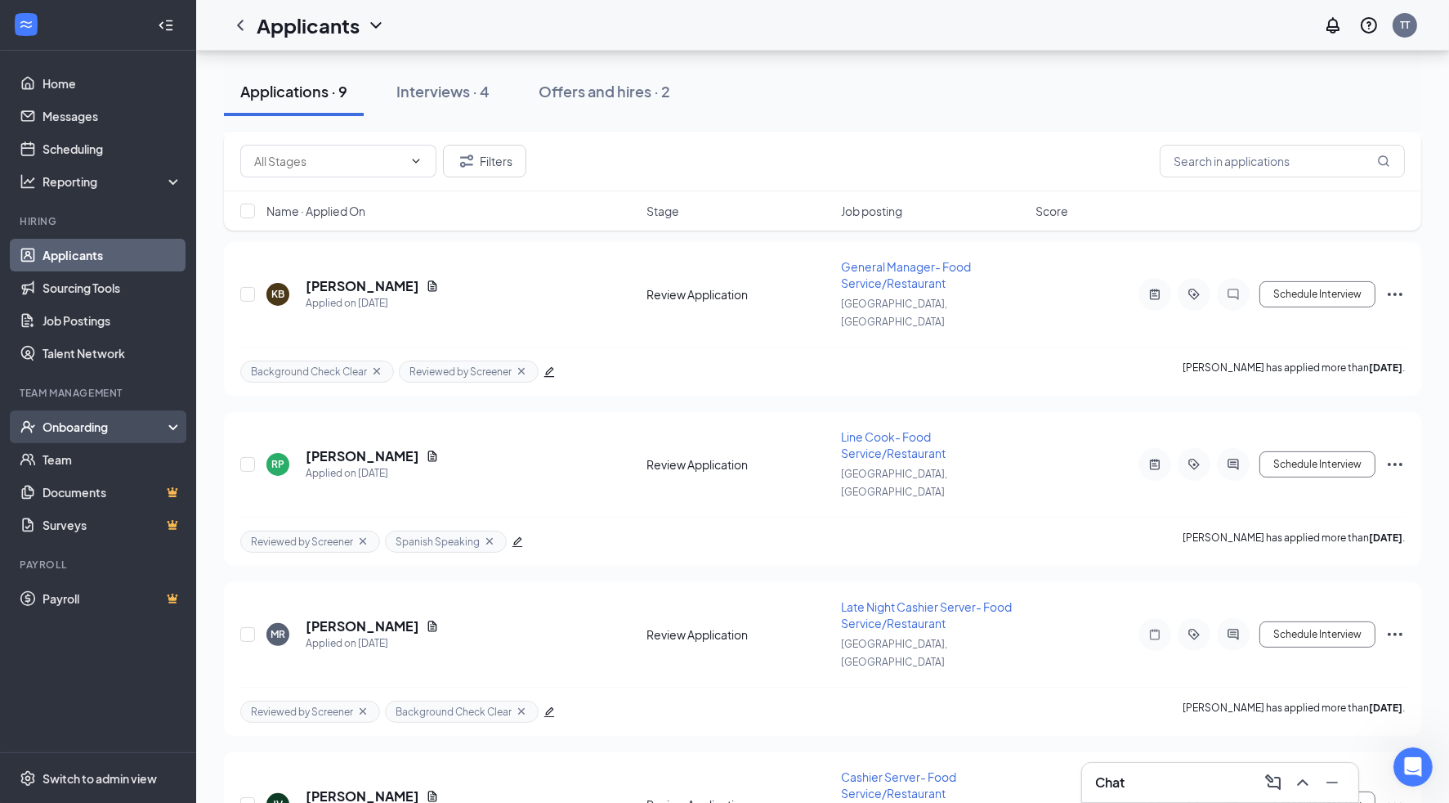
click at [105, 436] on div "Onboarding" at bounding box center [98, 426] width 196 height 33
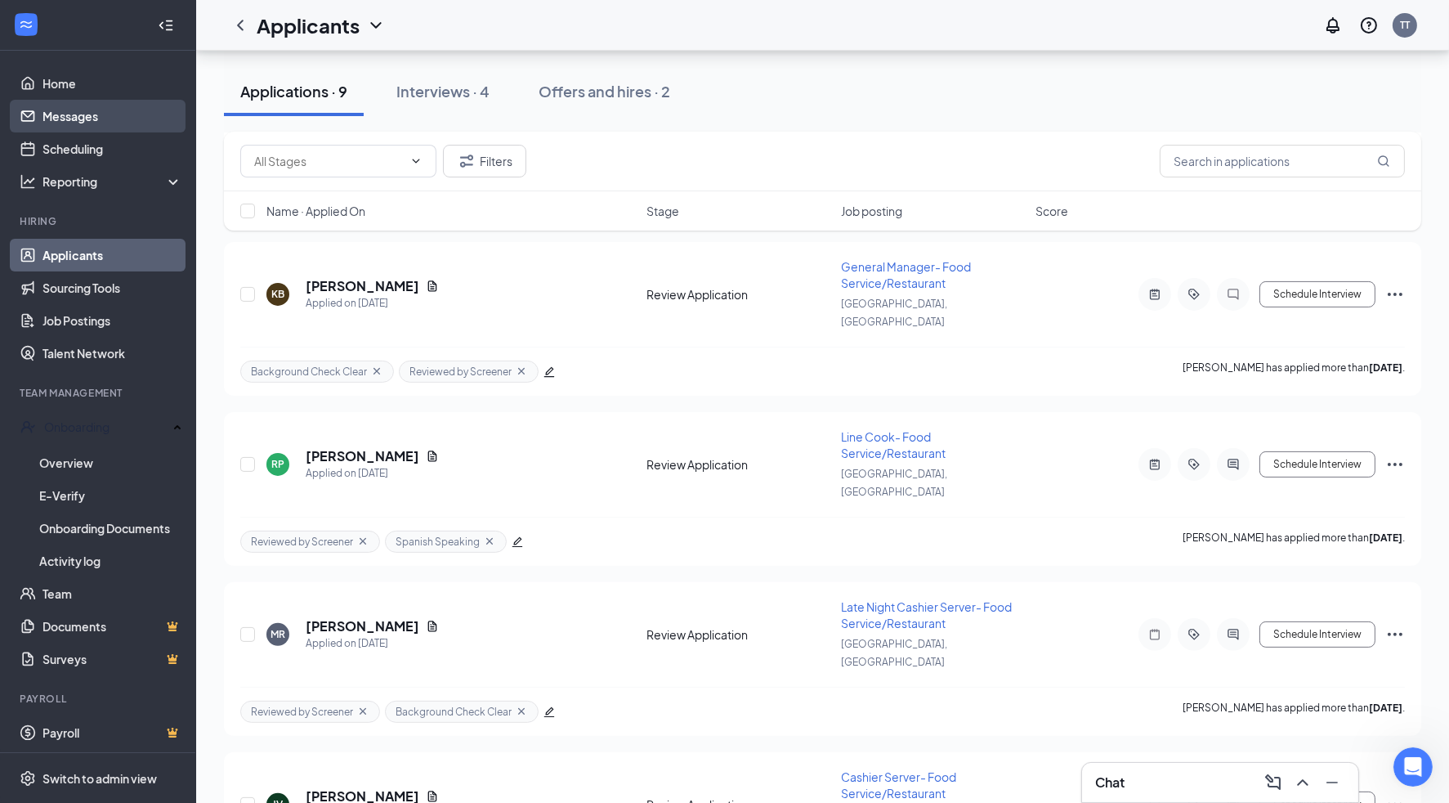
click at [109, 114] on link "Messages" at bounding box center [113, 116] width 140 height 33
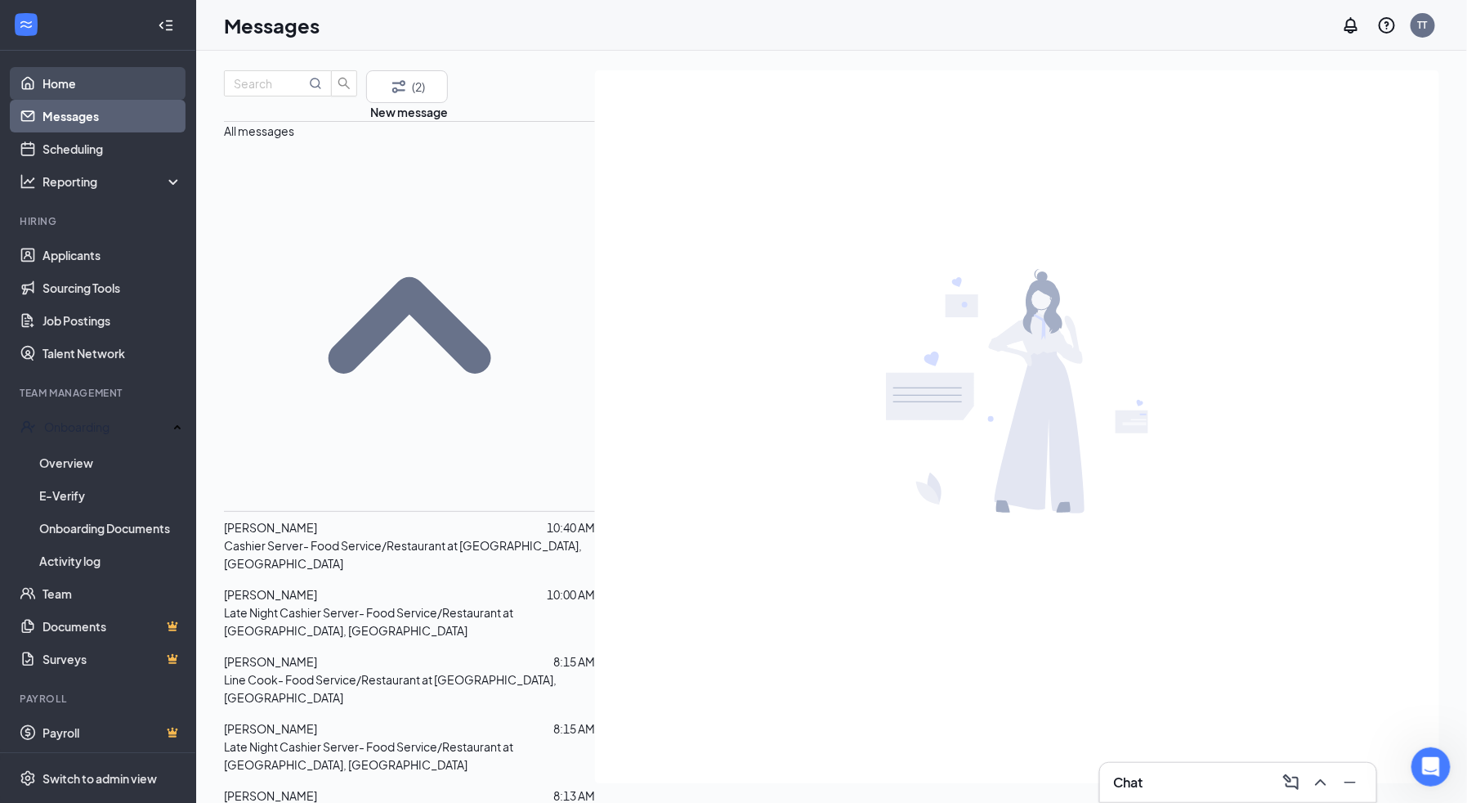
click at [59, 87] on link "Home" at bounding box center [113, 83] width 140 height 33
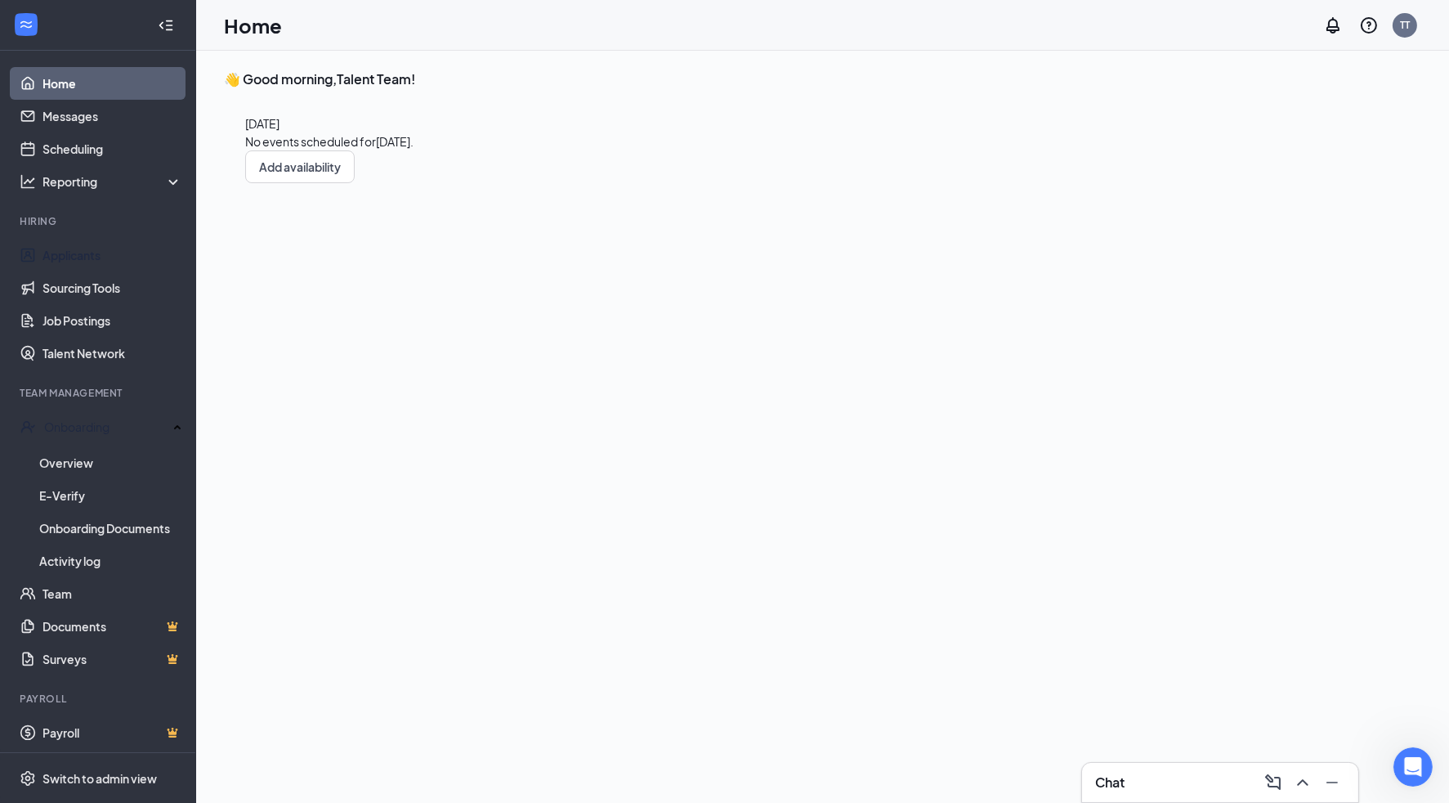
drag, startPoint x: 111, startPoint y: 258, endPoint x: 313, endPoint y: 5, distance: 324.0
click at [112, 258] on link "Applicants" at bounding box center [113, 255] width 140 height 33
